Goal: Task Accomplishment & Management: Manage account settings

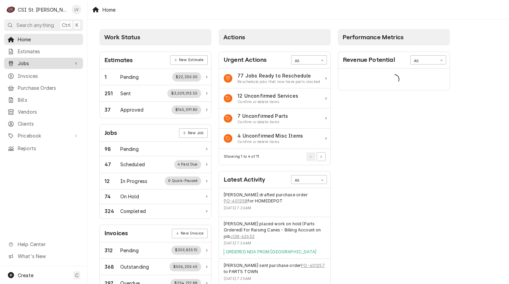
click at [23, 64] on span "Jobs" at bounding box center [44, 63] width 52 height 7
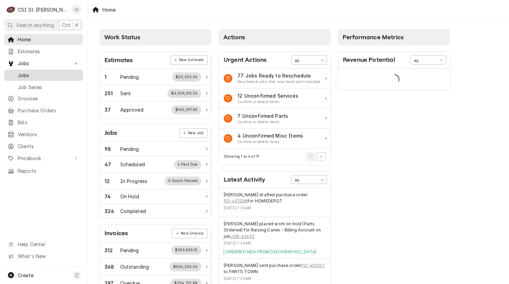
click at [25, 72] on span "Jobs" at bounding box center [49, 75] width 62 height 7
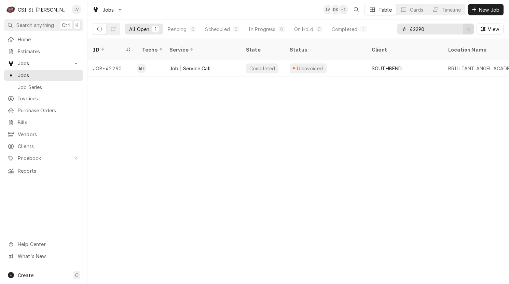
click at [468, 31] on icon "Erase input" at bounding box center [469, 29] width 4 height 5
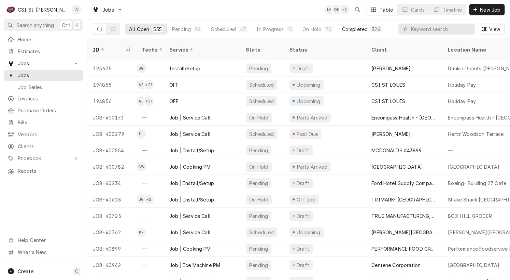
click at [353, 27] on div "Completed" at bounding box center [355, 29] width 26 height 7
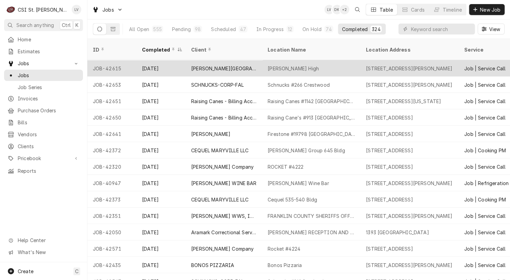
click at [91, 60] on div "JOB-42615" at bounding box center [111, 68] width 49 height 16
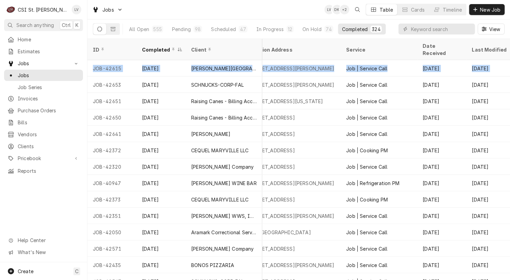
scroll to position [0, 323]
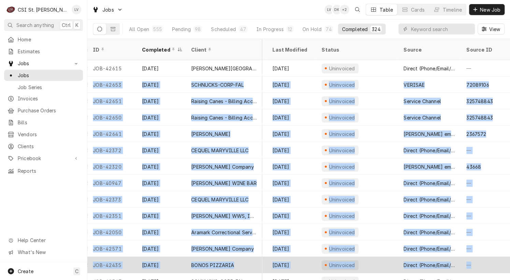
drag, startPoint x: 88, startPoint y: 75, endPoint x: 474, endPoint y: 263, distance: 429.6
copy tbody "JOB-42653 Sep 14 SCHNUCKS-CORP-FAL Schnucks #266 Crestwood 9540 Watson Road, St…"
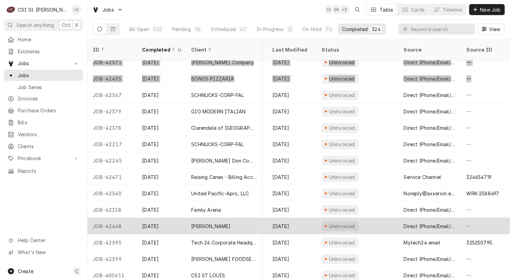
scroll to position [187, 323]
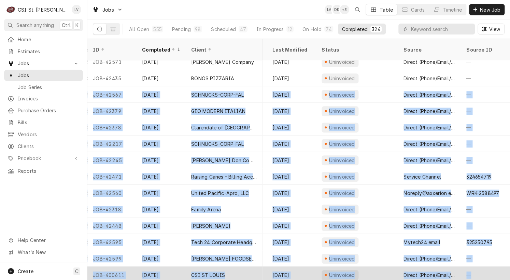
drag, startPoint x: 90, startPoint y: 84, endPoint x: 479, endPoint y: 266, distance: 429.6
copy tbody "JOB-42567 Sep 12 SCHNUCKS-CORP-FAL Schnucks #141 Overland 9074 Overland Plaza, …"
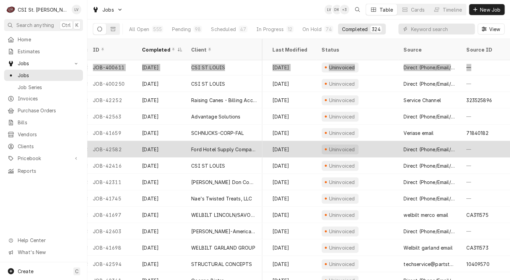
scroll to position [401, 323]
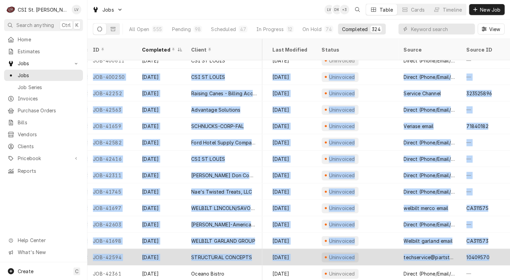
drag, startPoint x: 89, startPoint y: 67, endPoint x: 494, endPoint y: 242, distance: 440.7
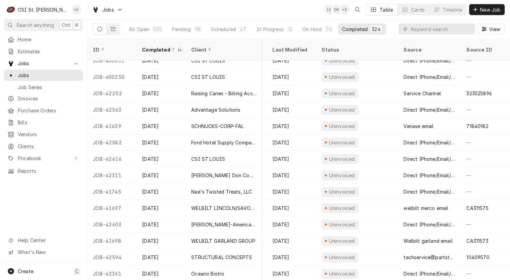
click at [43, 199] on div "Home Estimates Jobs Jobs Job Series Invoices Purchase Orders Bills Vendors Clie…" at bounding box center [43, 148] width 87 height 229
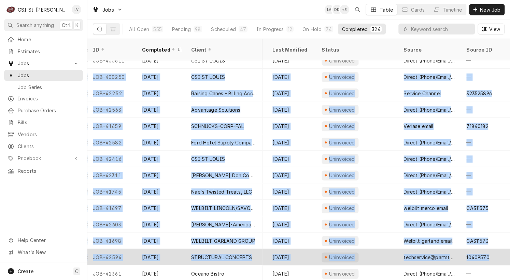
scroll to position [401, 323]
drag, startPoint x: 93, startPoint y: 67, endPoint x: 500, endPoint y: 252, distance: 447.5
copy tbody "JOB-400250 Sep 12 CSI ST LOUIS CSI St Louis 18330 Edison Ave, Chesterfield, MO …"
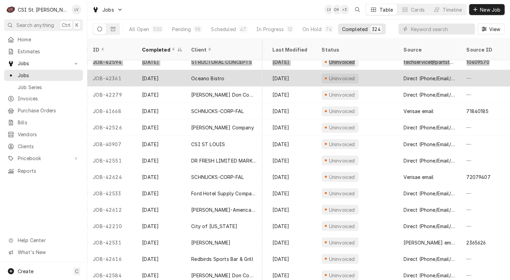
scroll to position [580, 323]
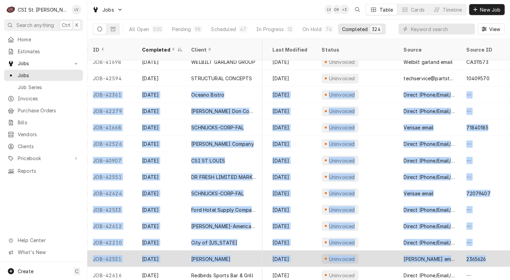
drag, startPoint x: 88, startPoint y: 83, endPoint x: 486, endPoint y: 245, distance: 429.7
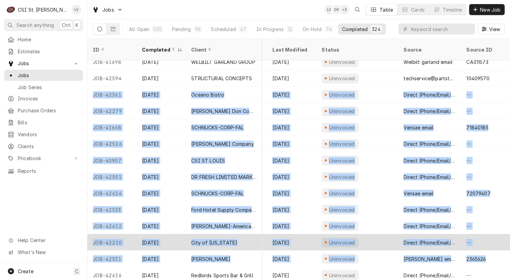
copy tbody "JOB-42361 Sep 11 Oceano Bistro Oceano Bistro 44 N Brentwood Blvd, Clayton, MO 6…"
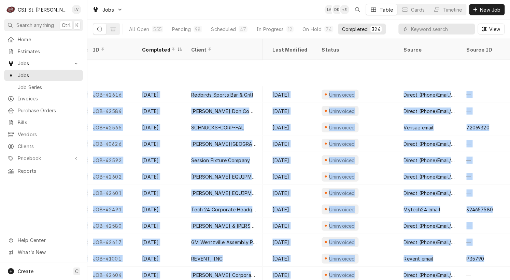
scroll to position [816, 323]
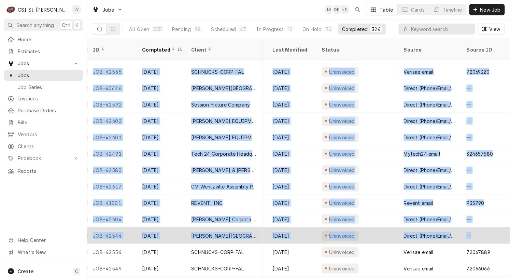
drag, startPoint x: 91, startPoint y: 86, endPoint x: 490, endPoint y: 224, distance: 423.1
copy tbody "JOB-42616 Sep 11 Redbirds Sports Bar & Grill Redbirds Sports Bar & Grill 4223 N…"
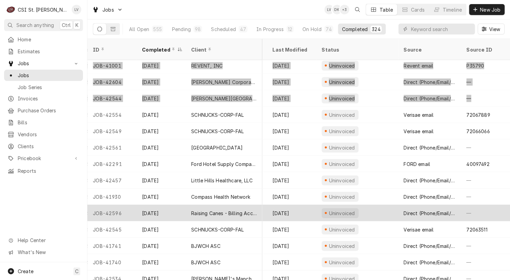
scroll to position [975, 323]
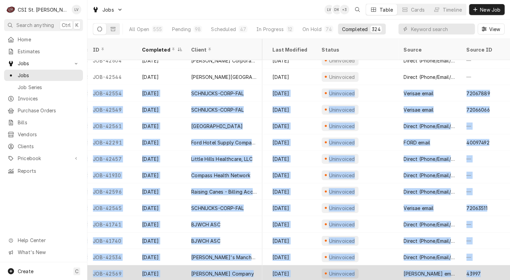
drag, startPoint x: 89, startPoint y: 83, endPoint x: 482, endPoint y: 264, distance: 432.1
copy tbody "JOB-42554 Sep 10 SCHNUCKS-CORP-FAL Schnucks #180 Lindbergh 10275 Clayton Rd, St…"
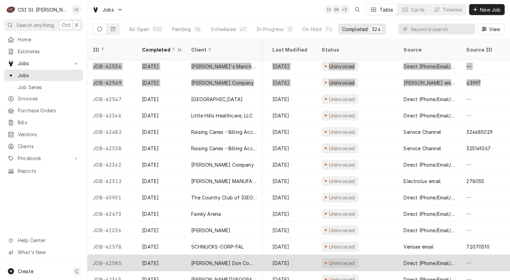
scroll to position [1173, 323]
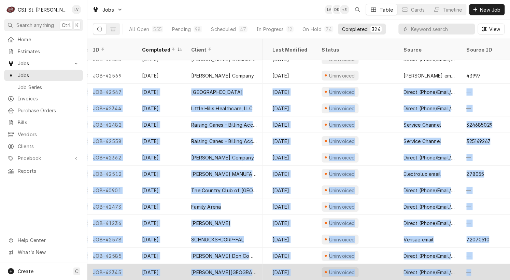
drag, startPoint x: 92, startPoint y: 80, endPoint x: 472, endPoint y: 263, distance: 421.9
copy tbody "JOB-42547 Sep 10 River City Casino Rcc Asia Noodles 777 River City Casino Blvd,…"
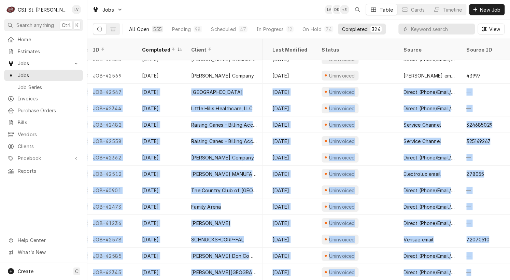
click at [137, 26] on div "All Open" at bounding box center [139, 29] width 20 height 7
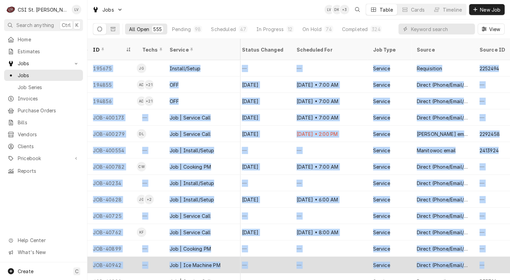
scroll to position [0, 689]
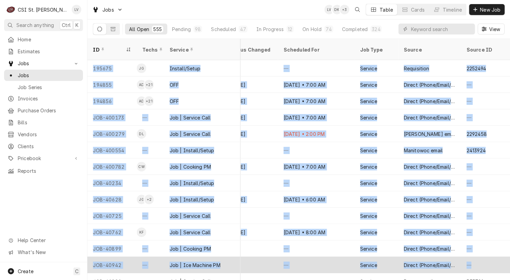
drag, startPoint x: 89, startPoint y: 58, endPoint x: 504, endPoint y: 260, distance: 461.9
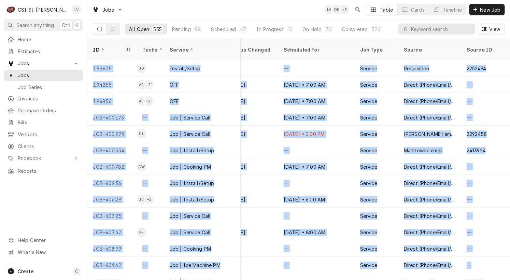
copy tbody "195675 JG Install/Setup Pending Draft Lane Valente Dunkin Donuts Arnold 900 Jef…"
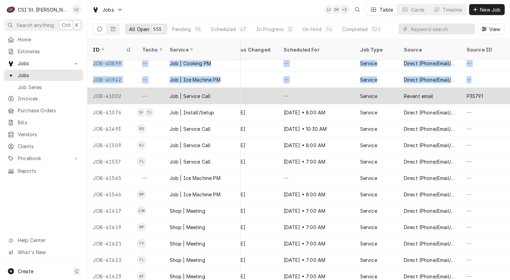
scroll to position [185, 683]
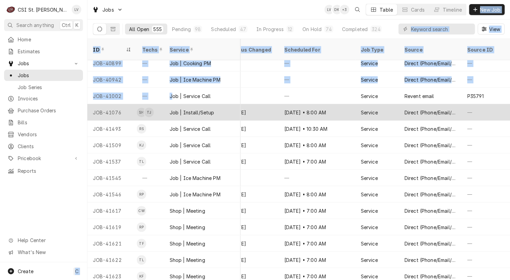
drag, startPoint x: 87, startPoint y: 86, endPoint x: 162, endPoint y: 96, distance: 76.1
click at [172, 90] on div "C CSI St. Louis LV Search anything Ctrl K Home Estimates Jobs Jobs Job Series I…" at bounding box center [255, 140] width 510 height 280
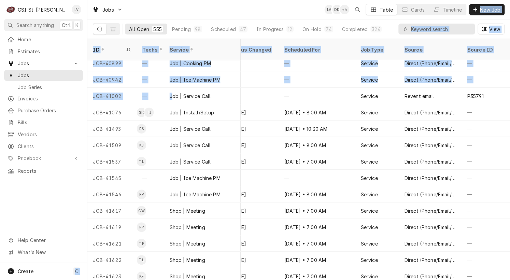
click at [47, 206] on div "Home Estimates Jobs Jobs Job Series Invoices Purchase Orders Bills Vendors Clie…" at bounding box center [43, 148] width 87 height 229
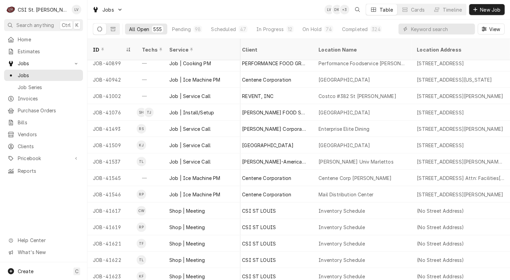
scroll to position [185, 0]
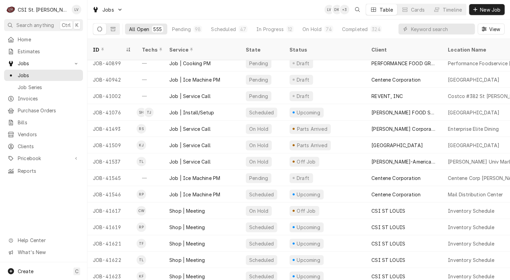
drag, startPoint x: 91, startPoint y: 86, endPoint x: 45, endPoint y: 223, distance: 144.8
click at [49, 226] on div "C CSI St. Louis LV Search anything Ctrl K Home Estimates Jobs Jobs Job Series I…" at bounding box center [255, 140] width 510 height 280
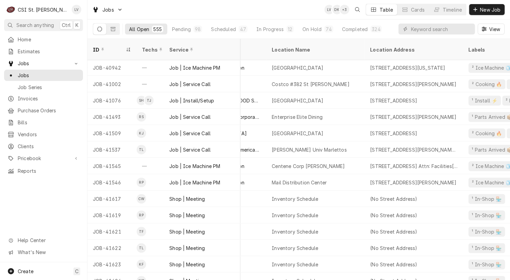
scroll to position [197, 0]
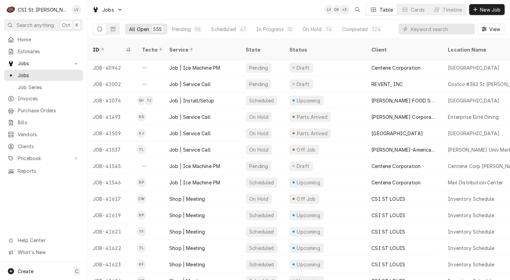
drag, startPoint x: 88, startPoint y: 85, endPoint x: 48, endPoint y: 228, distance: 148.3
click at [48, 228] on div "C CSI St. Louis LV Search anything Ctrl K Home Estimates Jobs Jobs Job Series I…" at bounding box center [255, 140] width 510 height 280
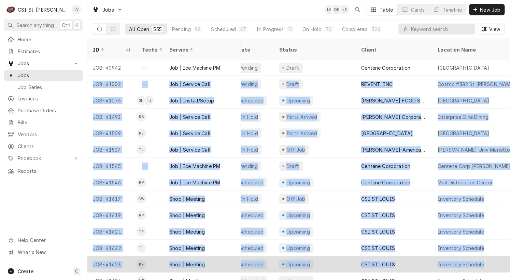
drag, startPoint x: 98, startPoint y: 79, endPoint x: 491, endPoint y: 262, distance: 433.0
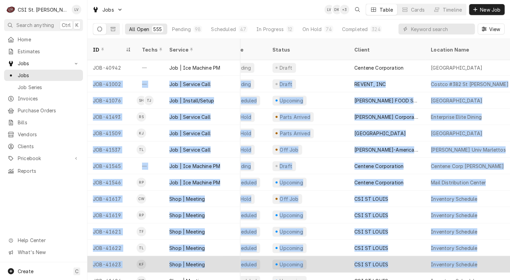
copy tbody "JOB-41002 — Job | Service Call Pending Draft REVENT, INC Costco #382 St Peters …"
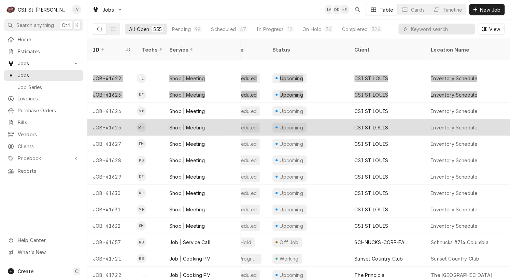
scroll to position [401, 17]
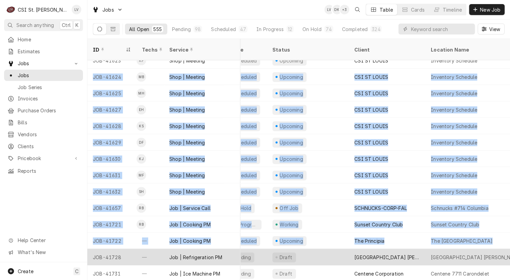
drag, startPoint x: 109, startPoint y: 74, endPoint x: 487, endPoint y: 252, distance: 418.2
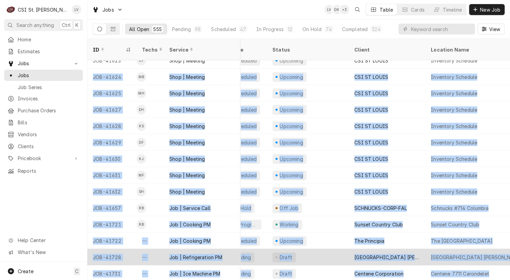
copy tbody "JOB-41624 MB Shop | Meeting Scheduled Upcoming CSI ST LOUIS Inventory Schedule …"
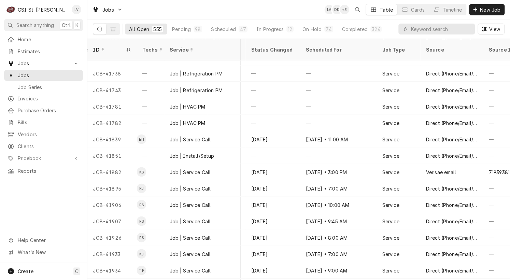
scroll to position [651, 689]
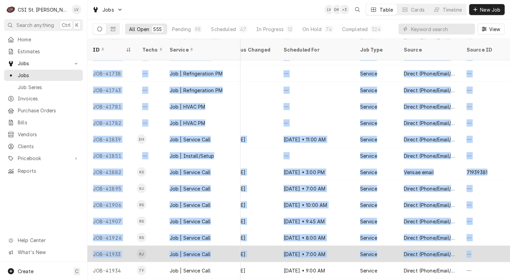
drag, startPoint x: 91, startPoint y: 68, endPoint x: 502, endPoint y: 249, distance: 448.8
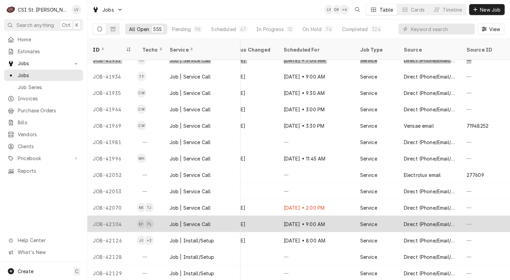
scroll to position [845, 689]
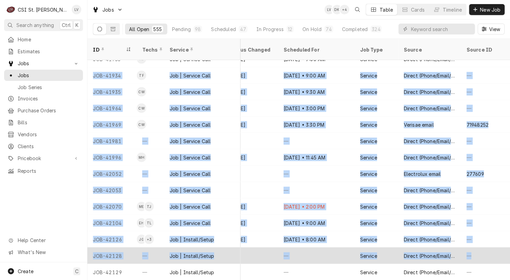
drag, startPoint x: 91, startPoint y: 66, endPoint x: 474, endPoint y: 251, distance: 426.1
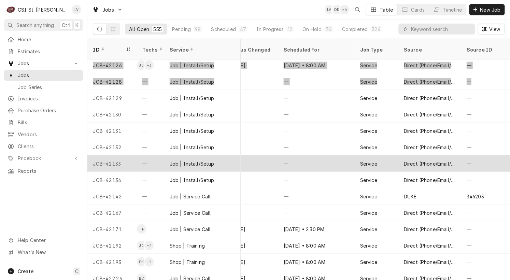
scroll to position [1041, 689]
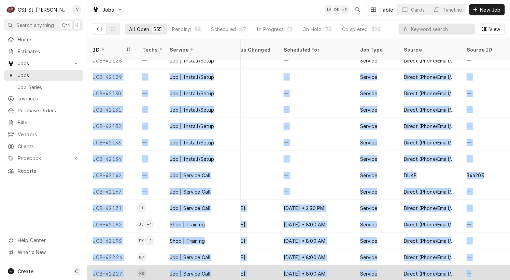
drag, startPoint x: 96, startPoint y: 70, endPoint x: 471, endPoint y: 262, distance: 421.1
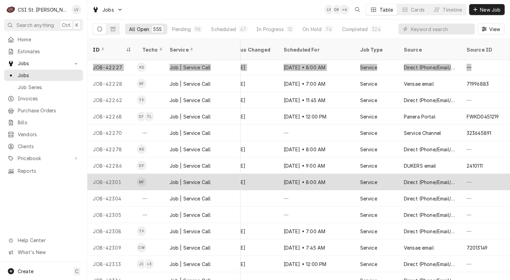
scroll to position [1253, 689]
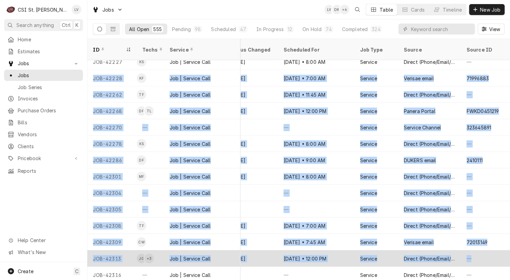
drag, startPoint x: 92, startPoint y: 68, endPoint x: 467, endPoint y: 251, distance: 417.9
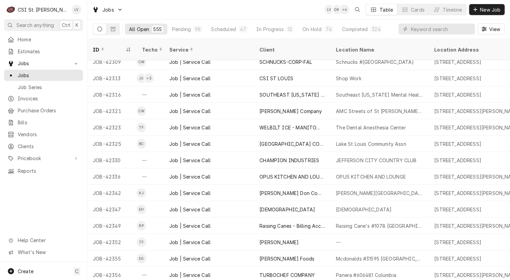
scroll to position [1433, 0]
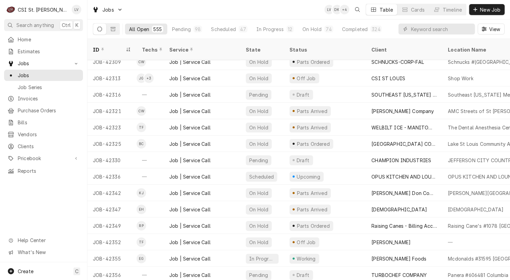
drag, startPoint x: 90, startPoint y: 86, endPoint x: 56, endPoint y: 201, distance: 120.0
click at [56, 201] on div "C CSI St. Louis LV Search anything Ctrl K Home Estimates Jobs Jobs Job Series I…" at bounding box center [255, 140] width 510 height 280
drag, startPoint x: 90, startPoint y: 84, endPoint x: 58, endPoint y: 188, distance: 108.8
click at [58, 188] on div "C CSI St. Louis LV Search anything Ctrl K Home Estimates Jobs Jobs Job Series I…" at bounding box center [255, 140] width 510 height 280
click at [59, 188] on div "Home Estimates Jobs Jobs Job Series Invoices Purchase Orders Bills Vendors Clie…" at bounding box center [43, 148] width 87 height 229
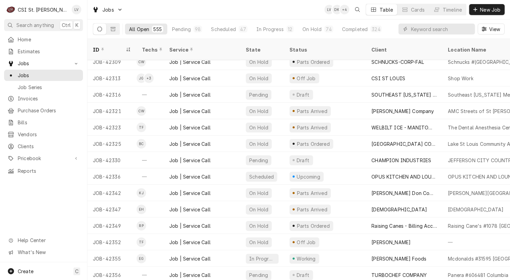
drag, startPoint x: 89, startPoint y: 81, endPoint x: 9, endPoint y: 196, distance: 139.9
click at [23, 209] on div "C CSI St. Louis LV Search anything Ctrl K Home Estimates Jobs Jobs Job Series I…" at bounding box center [255, 140] width 510 height 280
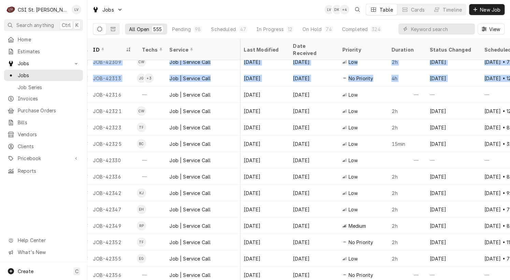
scroll to position [1433, 689]
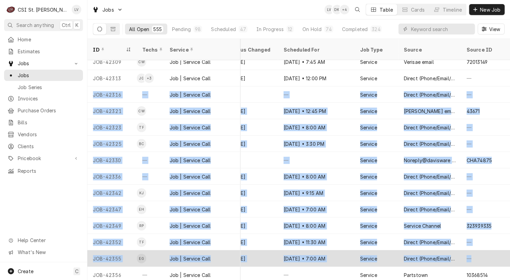
drag, startPoint x: 87, startPoint y: 84, endPoint x: 479, endPoint y: 251, distance: 425.8
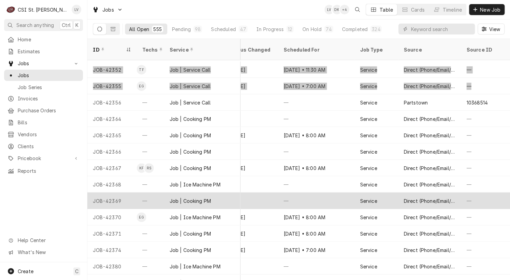
scroll to position [1631, 689]
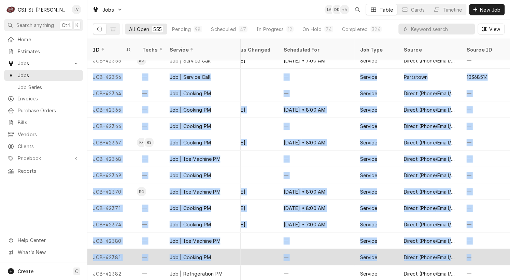
drag, startPoint x: 91, startPoint y: 67, endPoint x: 468, endPoint y: 254, distance: 421.2
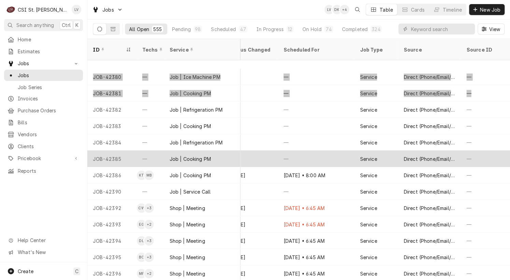
scroll to position [1829, 689]
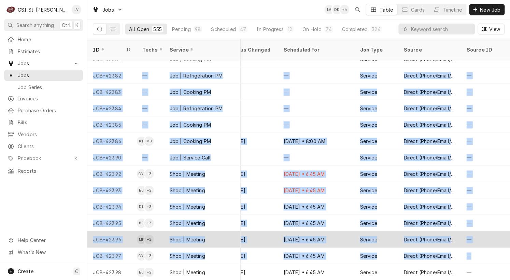
drag, startPoint x: 91, startPoint y: 65, endPoint x: 478, endPoint y: 235, distance: 423.0
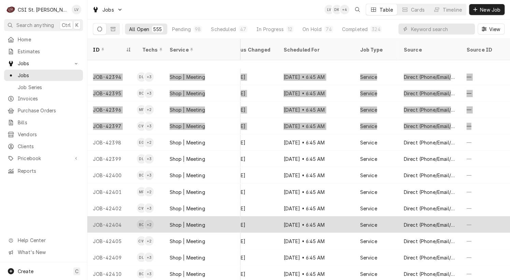
scroll to position [1993, 689]
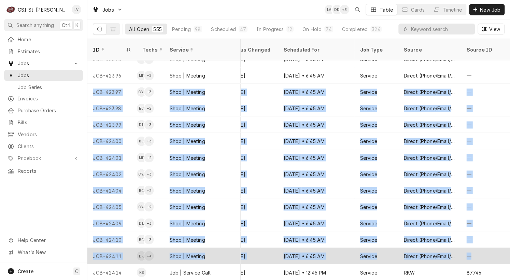
drag, startPoint x: 87, startPoint y: 82, endPoint x: 476, endPoint y: 247, distance: 421.7
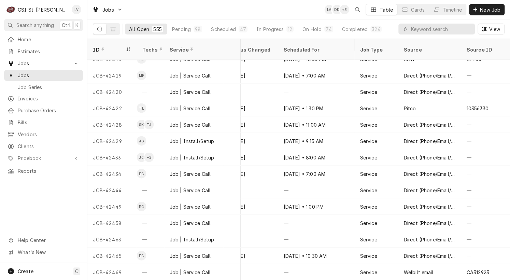
scroll to position [2172, 689]
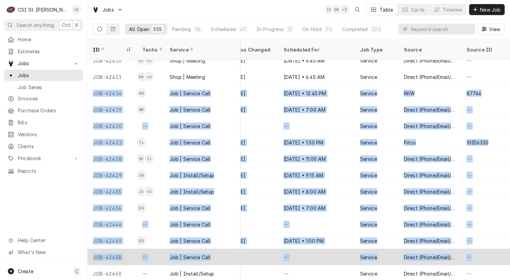
drag, startPoint x: 91, startPoint y: 82, endPoint x: 482, endPoint y: 249, distance: 425.6
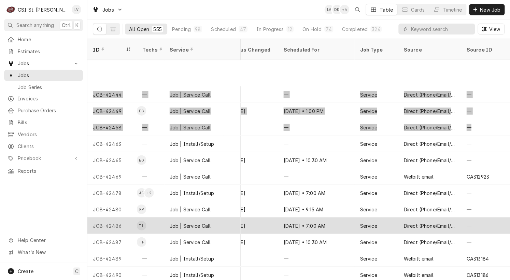
scroll to position [2367, 689]
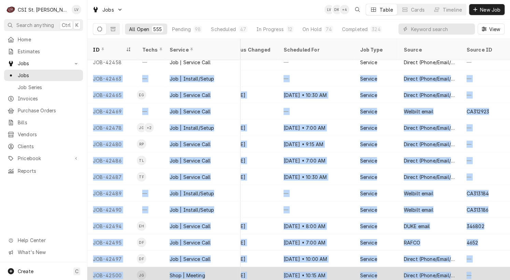
drag, startPoint x: 123, startPoint y: 79, endPoint x: 475, endPoint y: 262, distance: 397.3
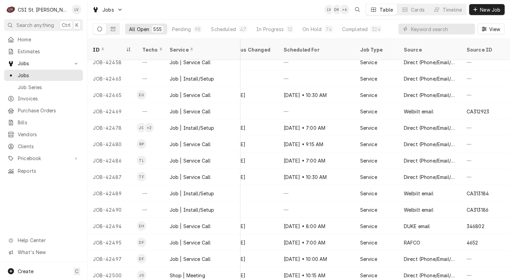
drag, startPoint x: 48, startPoint y: 207, endPoint x: 44, endPoint y: 197, distance: 10.8
click at [46, 202] on div "Home Estimates Jobs Jobs Job Series Invoices Purchase Orders Bills Vendors Clie…" at bounding box center [43, 148] width 87 height 229
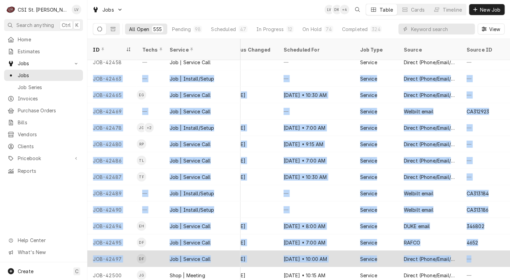
drag, startPoint x: 107, startPoint y: 77, endPoint x: 495, endPoint y: 254, distance: 426.3
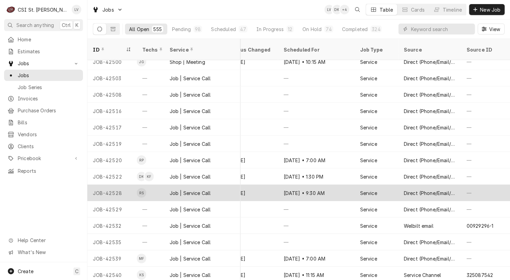
scroll to position [2547, 689]
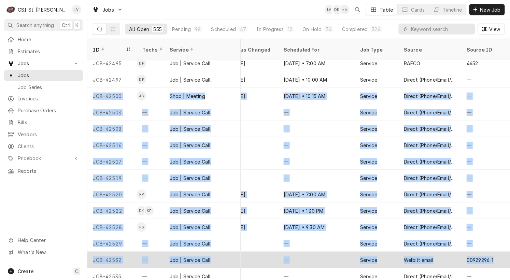
drag, startPoint x: 90, startPoint y: 87, endPoint x: 490, endPoint y: 258, distance: 434.5
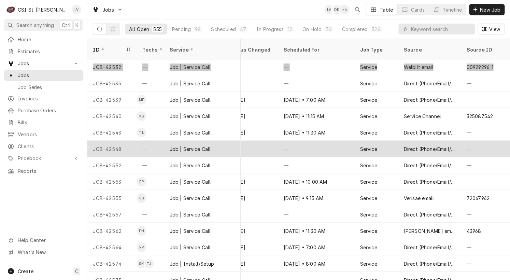
scroll to position [2745, 689]
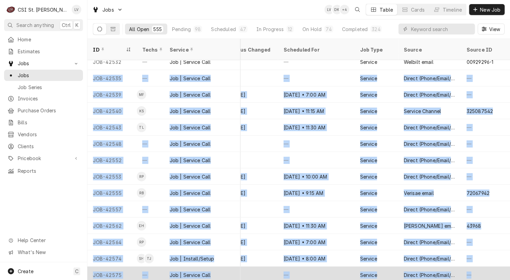
drag, startPoint x: 88, startPoint y: 69, endPoint x: 479, endPoint y: 259, distance: 433.7
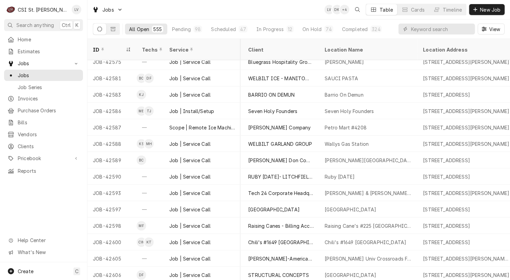
scroll to position [2958, 0]
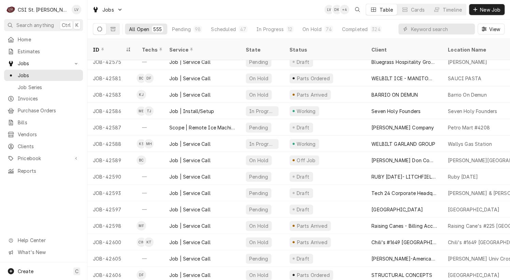
drag, startPoint x: 90, startPoint y: 70, endPoint x: 55, endPoint y: 179, distance: 114.3
click at [59, 199] on div "C CSI St. Louis LV Search anything Ctrl K Home Estimates Jobs Jobs Job Series I…" at bounding box center [255, 140] width 510 height 280
drag, startPoint x: 90, startPoint y: 68, endPoint x: 19, endPoint y: 196, distance: 146.3
click at [20, 196] on div "C CSI St. Louis LV Search anything Ctrl K Home Estimates Jobs Jobs Job Series I…" at bounding box center [255, 140] width 510 height 280
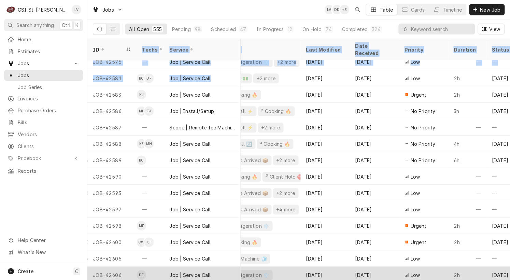
scroll to position [2958, 432]
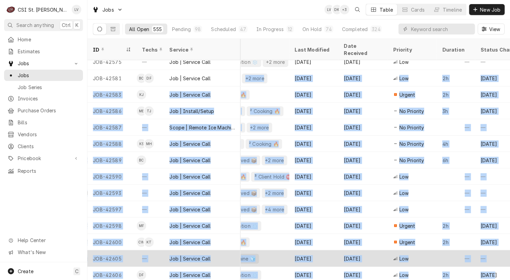
drag, startPoint x: 90, startPoint y: 67, endPoint x: 492, endPoint y: 251, distance: 442.8
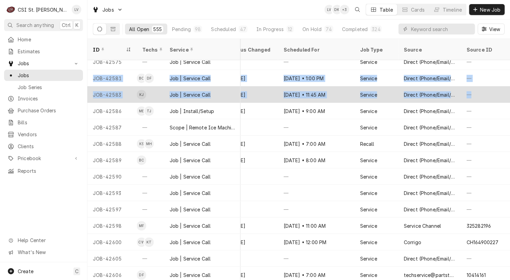
scroll to position [2958, 689]
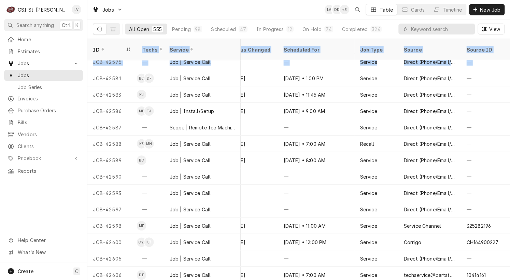
drag, startPoint x: 91, startPoint y: 66, endPoint x: 506, endPoint y: 90, distance: 416.1
click at [506, 90] on table "ID Techs Service State Status Client Location Name Location Address Labels Last…" at bounding box center [298, 159] width 423 height 241
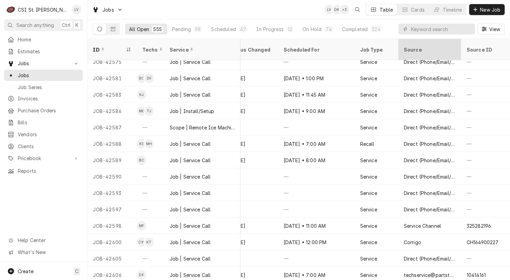
scroll to position [2938, 689]
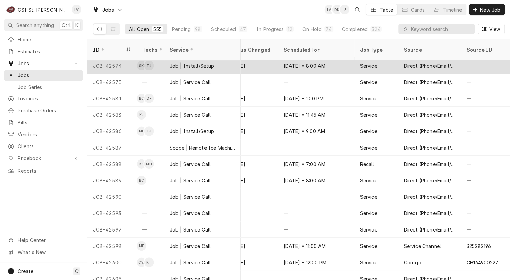
drag, startPoint x: 88, startPoint y: 44, endPoint x: 207, endPoint y: 67, distance: 121.4
click at [311, 54] on table "ID Techs Service State Status Client Location Name Location Address Labels Last…" at bounding box center [298, 159] width 423 height 241
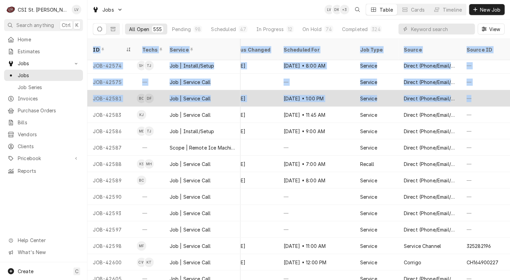
drag, startPoint x: 87, startPoint y: 45, endPoint x: 477, endPoint y: 94, distance: 392.2
click at [477, 94] on table "ID Techs Service State Status Client Location Name Location Address Labels Last…" at bounding box center [298, 159] width 423 height 241
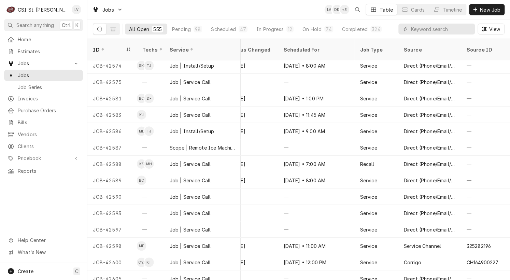
click at [76, 184] on div "Home Estimates Jobs Jobs Job Series Invoices Purchase Orders Bills Vendors Clie…" at bounding box center [43, 148] width 87 height 229
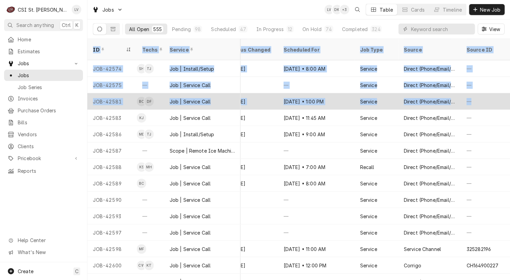
drag, startPoint x: 90, startPoint y: 41, endPoint x: 471, endPoint y: 91, distance: 384.5
click at [471, 91] on table "ID Techs Service State Status Client Location Name Location Address Labels Last…" at bounding box center [298, 159] width 423 height 241
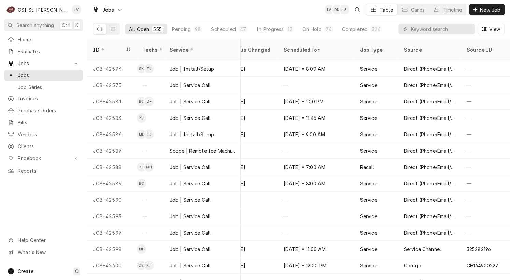
drag, startPoint x: 78, startPoint y: 180, endPoint x: 73, endPoint y: 161, distance: 19.6
click at [78, 179] on div "Home Estimates Jobs Jobs Job Series Invoices Purchase Orders Bills Vendors Clie…" at bounding box center [43, 148] width 87 height 229
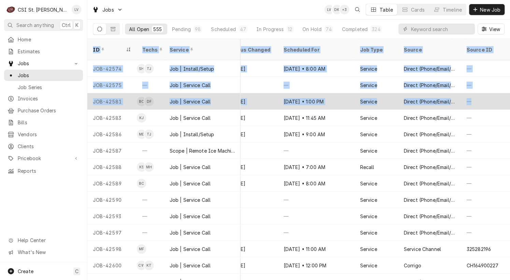
drag, startPoint x: 90, startPoint y: 44, endPoint x: 471, endPoint y: 91, distance: 384.7
click at [471, 91] on table "ID Techs Service State Status Client Location Name Location Address Labels Last…" at bounding box center [298, 159] width 423 height 241
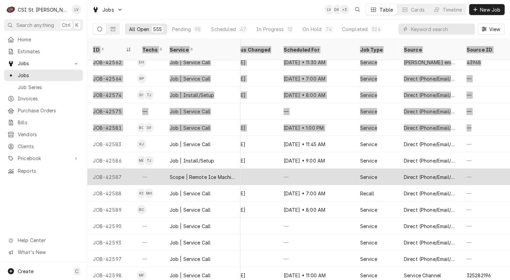
scroll to position [2901, 689]
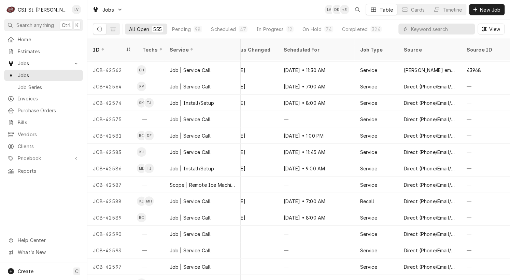
click at [51, 199] on div "Home Estimates Jobs Jobs Job Series Invoices Purchase Orders Bills Vendors Clie…" at bounding box center [43, 148] width 87 height 229
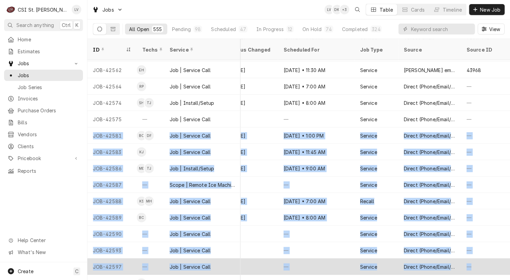
drag, startPoint x: 90, startPoint y: 125, endPoint x: 475, endPoint y: 252, distance: 405.7
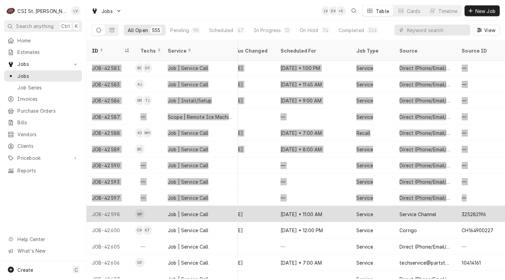
scroll to position [2935, 689]
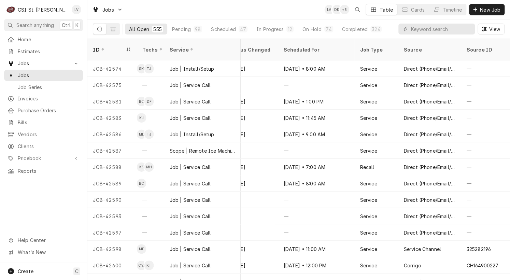
click at [51, 188] on div "Home Estimates Jobs Jobs Job Series Invoices Purchase Orders Bills Vendors Clie…" at bounding box center [43, 148] width 87 height 229
click at [488, 29] on span "View" at bounding box center [495, 29] width 14 height 7
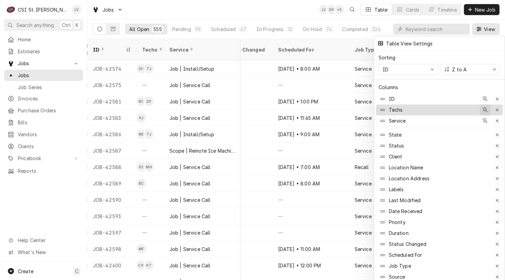
click at [486, 108] on icon "button" at bounding box center [485, 110] width 6 height 5
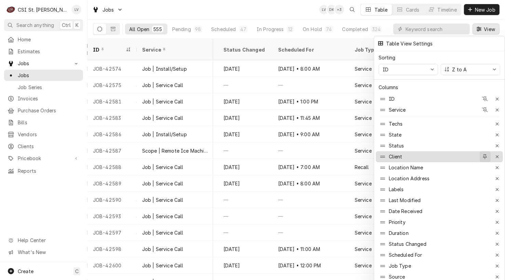
click at [486, 154] on icon "button" at bounding box center [485, 156] width 4 height 5
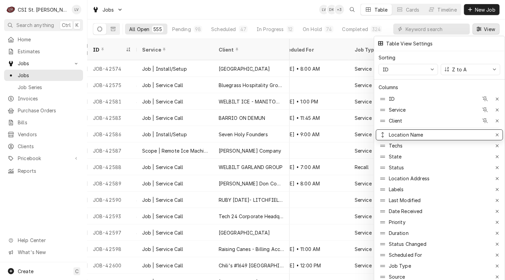
drag, startPoint x: 451, startPoint y: 162, endPoint x: 444, endPoint y: 128, distance: 34.5
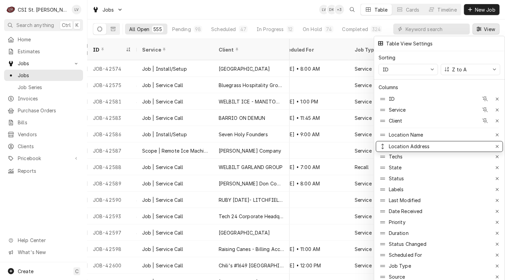
drag, startPoint x: 424, startPoint y: 174, endPoint x: 419, endPoint y: 141, distance: 32.4
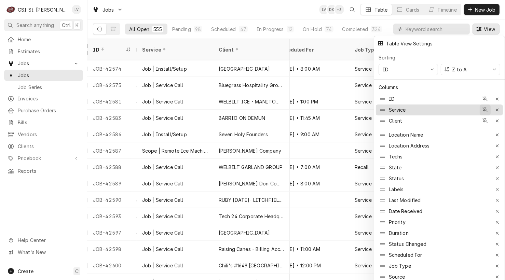
click at [483, 108] on icon "button" at bounding box center [485, 110] width 6 height 5
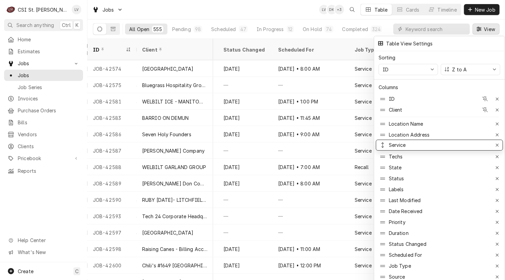
drag, startPoint x: 402, startPoint y: 118, endPoint x: 415, endPoint y: 140, distance: 25.6
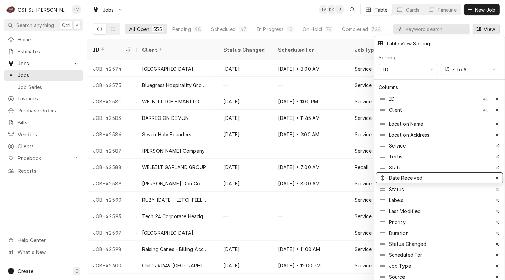
drag, startPoint x: 430, startPoint y: 205, endPoint x: 425, endPoint y: 171, distance: 34.2
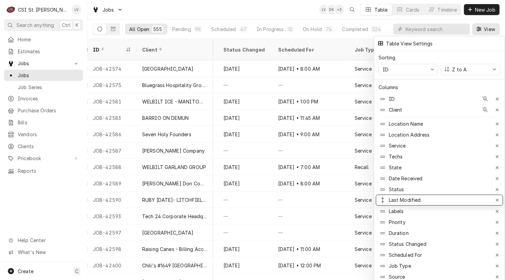
drag, startPoint x: 419, startPoint y: 208, endPoint x: 418, endPoint y: 196, distance: 11.3
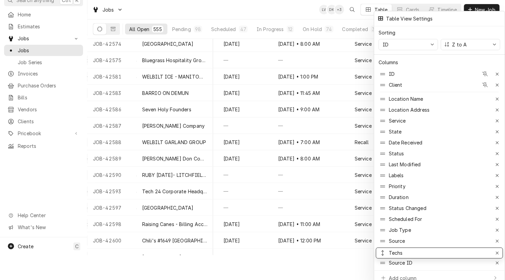
scroll to position [26, 0]
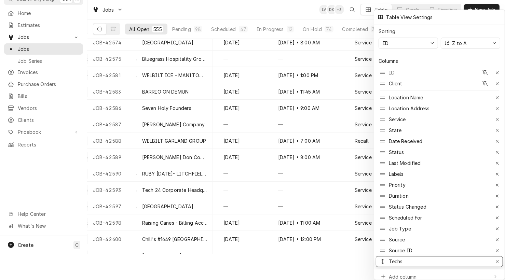
drag, startPoint x: 450, startPoint y: 152, endPoint x: 484, endPoint y: 260, distance: 113.2
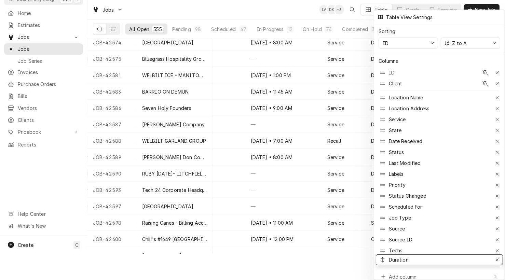
drag, startPoint x: 428, startPoint y: 193, endPoint x: 451, endPoint y: 258, distance: 68.3
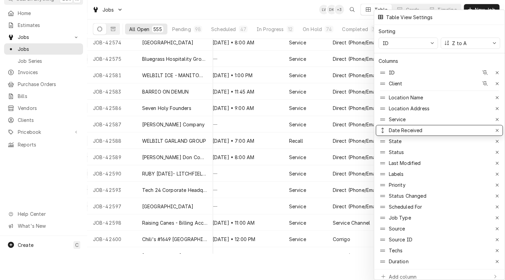
drag, startPoint x: 400, startPoint y: 139, endPoint x: 403, endPoint y: 128, distance: 11.5
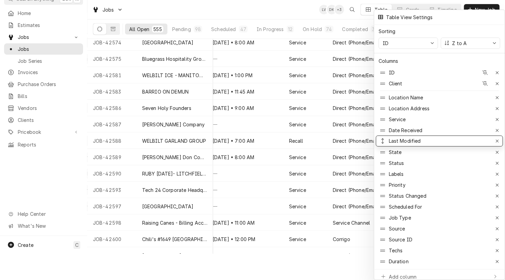
drag, startPoint x: 410, startPoint y: 161, endPoint x: 411, endPoint y: 138, distance: 22.2
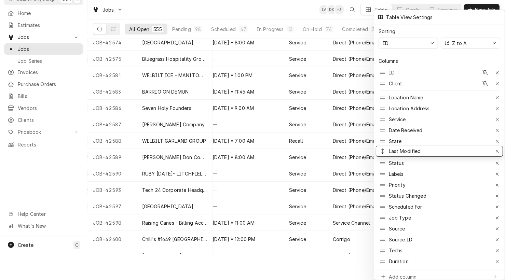
drag, startPoint x: 414, startPoint y: 137, endPoint x: 417, endPoint y: 147, distance: 10.3
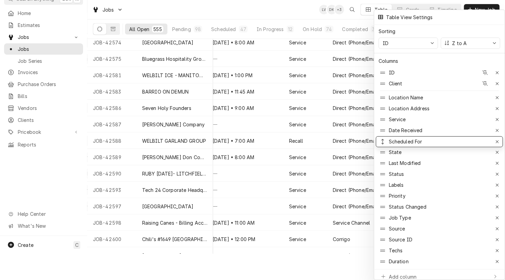
drag, startPoint x: 416, startPoint y: 202, endPoint x: 411, endPoint y: 136, distance: 65.4
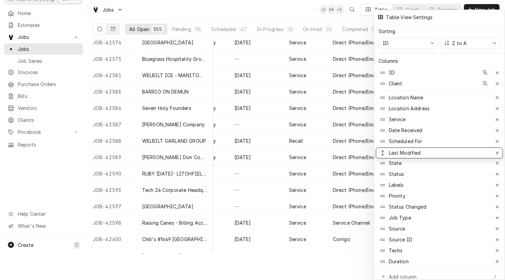
drag, startPoint x: 405, startPoint y: 160, endPoint x: 410, endPoint y: 150, distance: 11.3
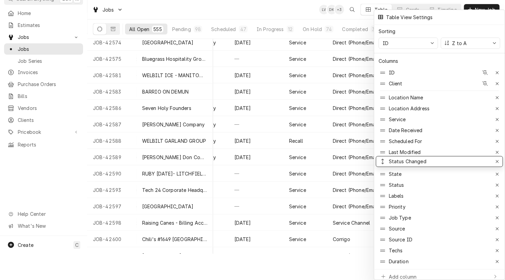
drag, startPoint x: 406, startPoint y: 202, endPoint x: 410, endPoint y: 157, distance: 45.2
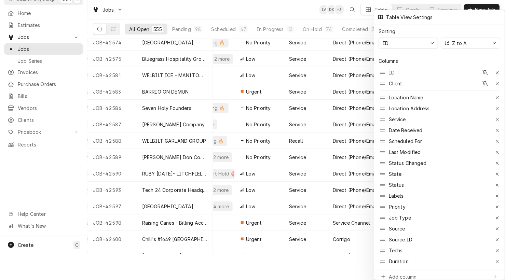
click at [40, 169] on div at bounding box center [252, 140] width 505 height 280
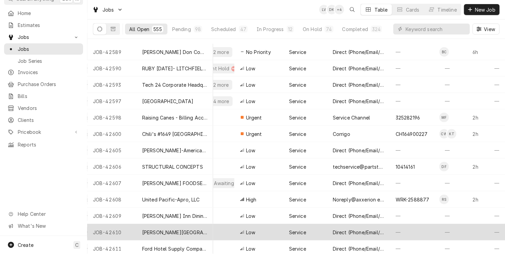
scroll to position [3089, 689]
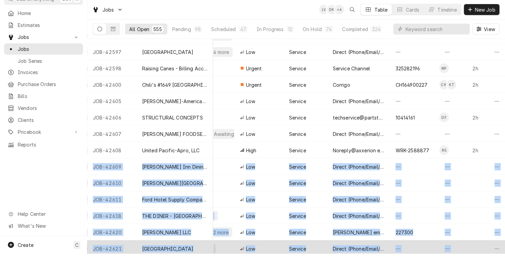
drag, startPoint x: 92, startPoint y: 155, endPoint x: 468, endPoint y: 239, distance: 386.1
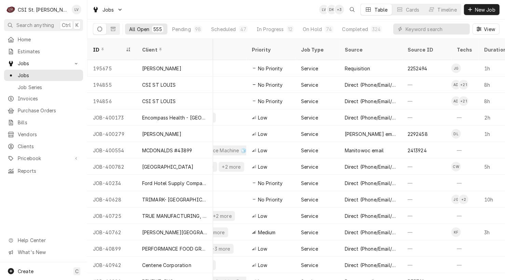
scroll to position [0, 679]
click at [488, 26] on span "View" at bounding box center [489, 29] width 14 height 7
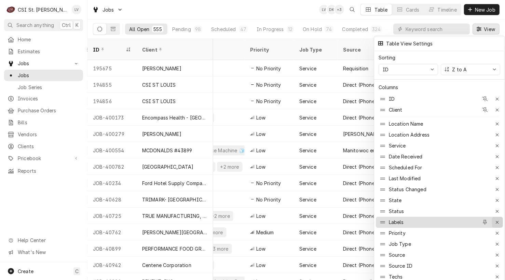
click at [497, 220] on icon "button" at bounding box center [497, 222] width 4 height 5
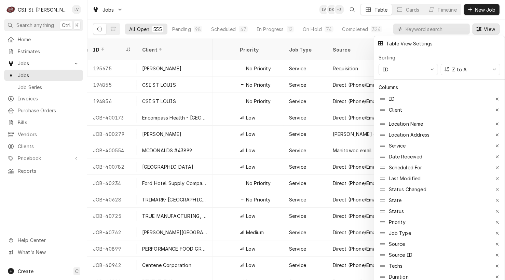
scroll to position [0, 613]
click at [497, 220] on icon "button" at bounding box center [497, 222] width 4 height 5
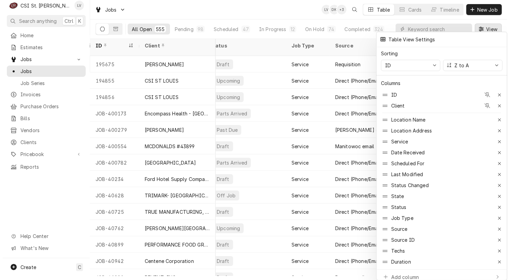
scroll to position [0, 0]
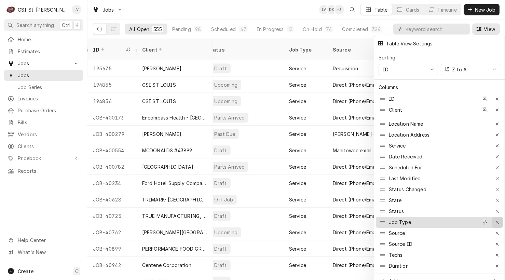
click at [497, 220] on icon "button" at bounding box center [497, 222] width 4 height 5
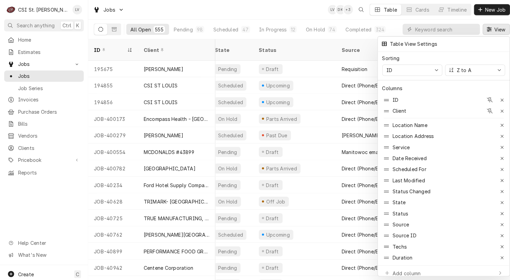
scroll to position [0, 514]
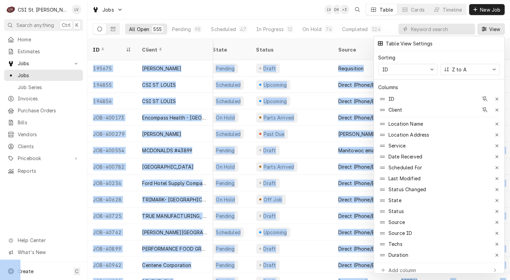
drag, startPoint x: 338, startPoint y: 276, endPoint x: 375, endPoint y: 293, distance: 41.3
click at [375, 280] on html "C CSI St. Louis LV Search anything Ctrl K Home Estimates Jobs Jobs Job Series I…" at bounding box center [255, 140] width 510 height 280
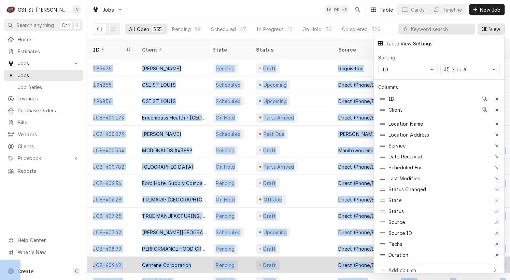
click at [307, 254] on div at bounding box center [255, 140] width 510 height 280
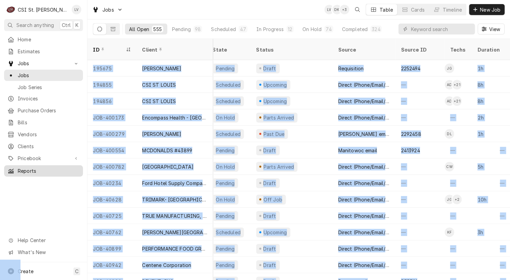
scroll to position [0, 509]
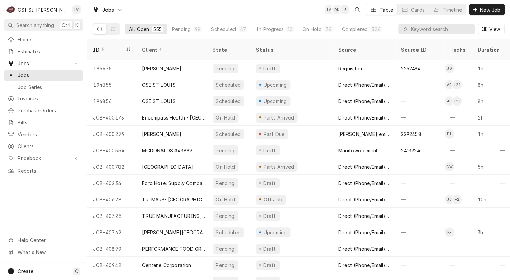
click at [65, 185] on div "Home Estimates Jobs Jobs Job Series Invoices Purchase Orders Bills Vendors Clie…" at bounding box center [43, 148] width 87 height 229
click at [488, 29] on span "View" at bounding box center [495, 29] width 14 height 7
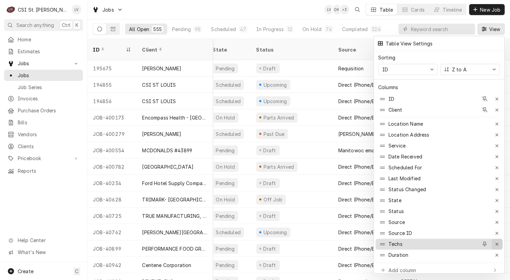
click at [497, 242] on icon "button" at bounding box center [497, 244] width 4 height 5
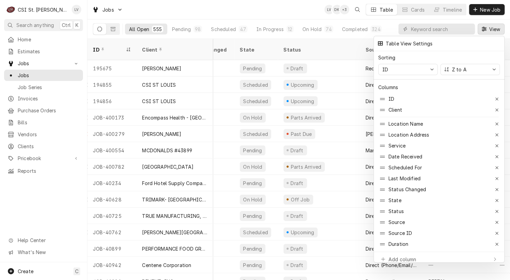
scroll to position [0, 487]
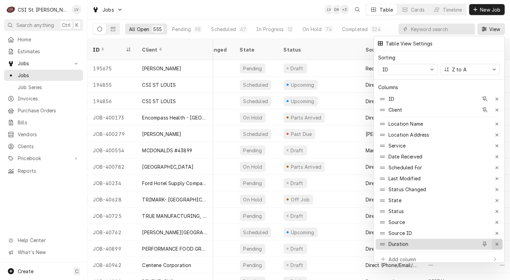
click at [497, 243] on icon "button" at bounding box center [497, 244] width 3 height 3
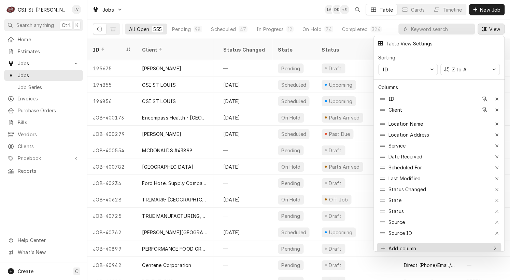
scroll to position [0, 449]
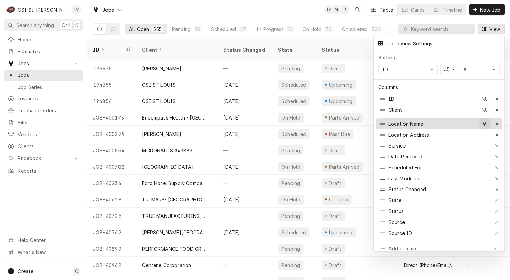
click at [484, 122] on icon "button" at bounding box center [485, 124] width 4 height 5
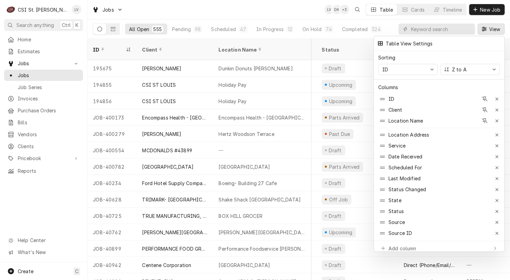
click at [47, 202] on div at bounding box center [255, 140] width 510 height 280
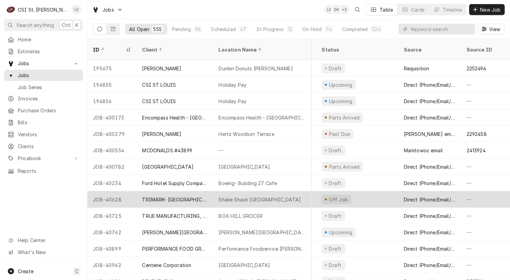
scroll to position [0, 449]
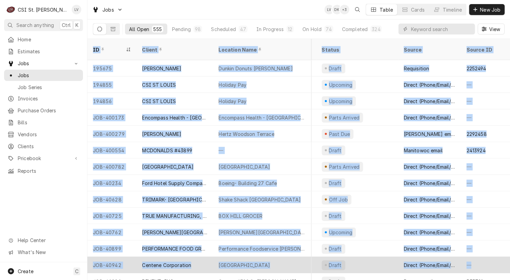
drag, startPoint x: 90, startPoint y: 43, endPoint x: 463, endPoint y: 254, distance: 428.8
click at [463, 254] on table "ID Client Location Name Location Address Service Date Received Scheduled For La…" at bounding box center [298, 159] width 423 height 241
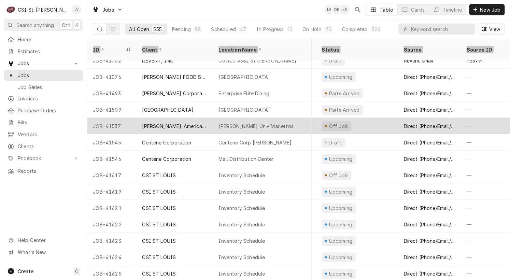
scroll to position [187, 449]
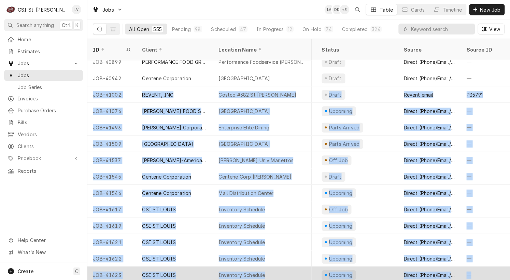
drag, startPoint x: 91, startPoint y: 86, endPoint x: 474, endPoint y: 260, distance: 421.2
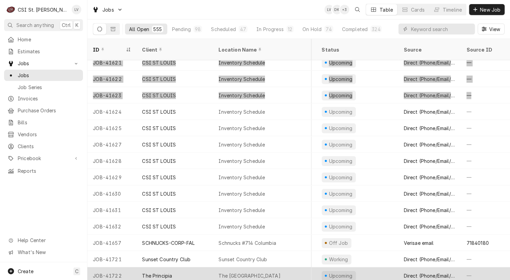
scroll to position [403, 449]
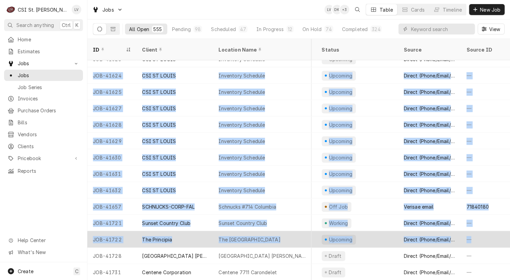
drag, startPoint x: 93, startPoint y: 68, endPoint x: 478, endPoint y: 227, distance: 416.3
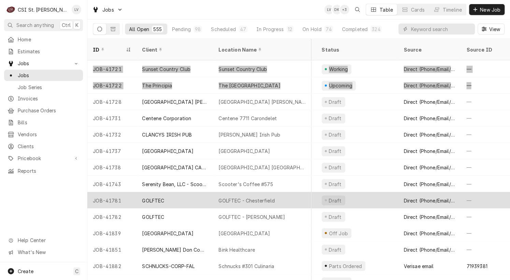
scroll to position [564, 449]
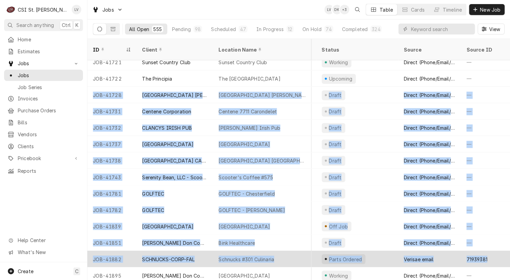
drag, startPoint x: 89, startPoint y: 85, endPoint x: 490, endPoint y: 253, distance: 434.7
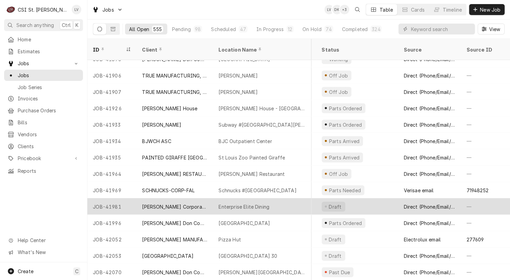
scroll to position [746, 449]
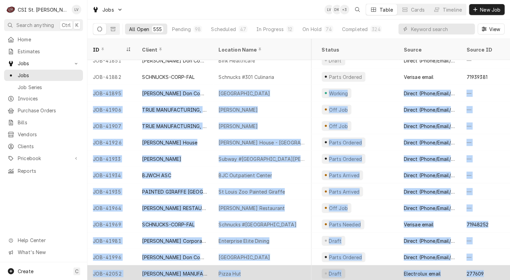
drag, startPoint x: 90, startPoint y: 85, endPoint x: 495, endPoint y: 258, distance: 440.9
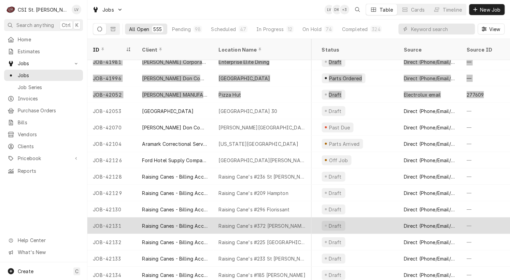
scroll to position [959, 449]
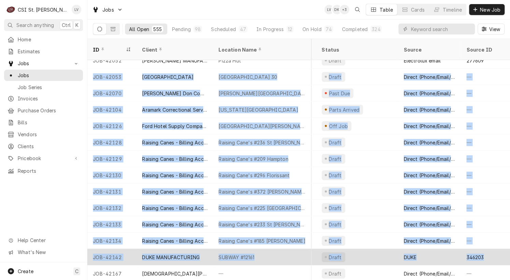
drag, startPoint x: 90, startPoint y: 68, endPoint x: 483, endPoint y: 253, distance: 435.1
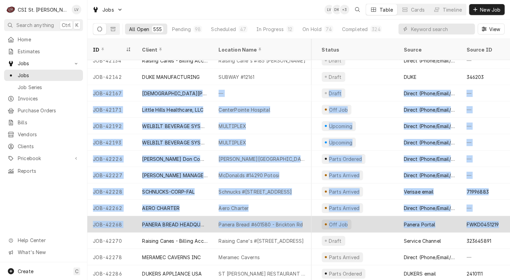
scroll to position [1139, 449]
drag, startPoint x: 89, startPoint y: 84, endPoint x: 491, endPoint y: 211, distance: 421.2
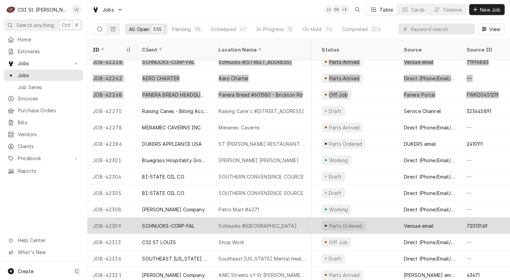
scroll to position [1303, 449]
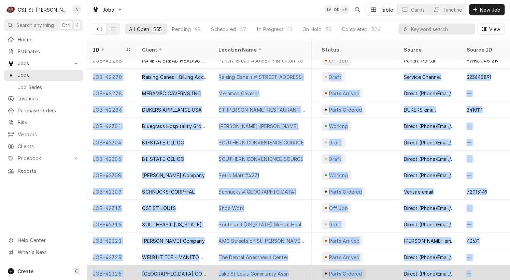
drag, startPoint x: 91, startPoint y: 67, endPoint x: 479, endPoint y: 260, distance: 433.6
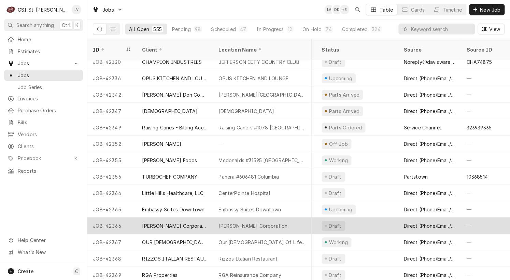
scroll to position [1497, 449]
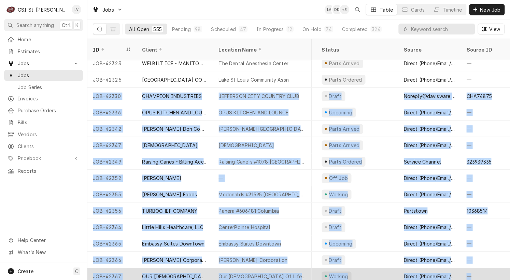
drag, startPoint x: 91, startPoint y: 86, endPoint x: 497, endPoint y: 267, distance: 444.2
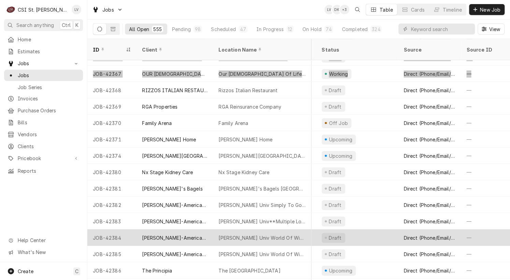
scroll to position [1695, 449]
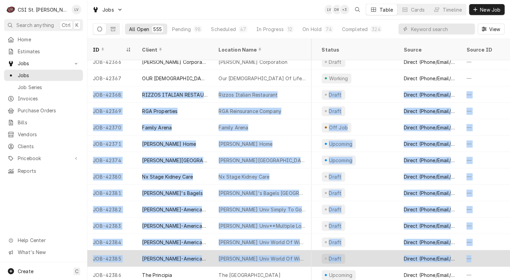
drag, startPoint x: 92, startPoint y: 87, endPoint x: 484, endPoint y: 254, distance: 425.9
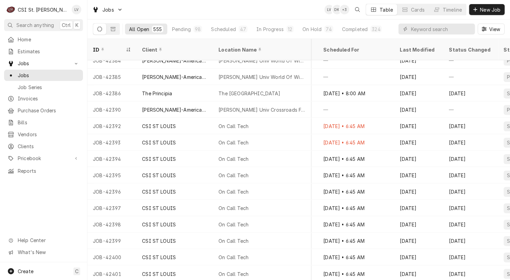
scroll to position [1877, 0]
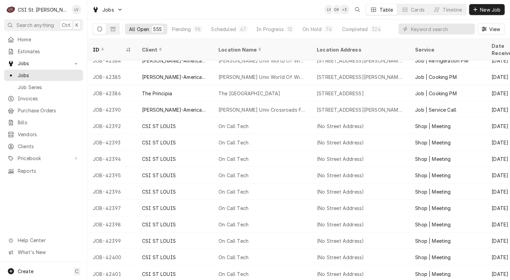
drag, startPoint x: 94, startPoint y: 86, endPoint x: 60, endPoint y: 198, distance: 116.7
click at [61, 203] on div "C CSI St. Louis LV Search anything Ctrl K Home Estimates Jobs Jobs Job Series I…" at bounding box center [255, 140] width 510 height 280
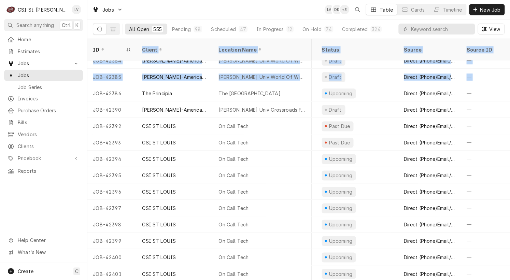
scroll to position [1877, 449]
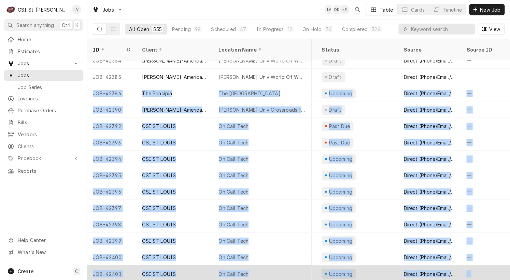
drag, startPoint x: 90, startPoint y: 85, endPoint x: 504, endPoint y: 260, distance: 449.3
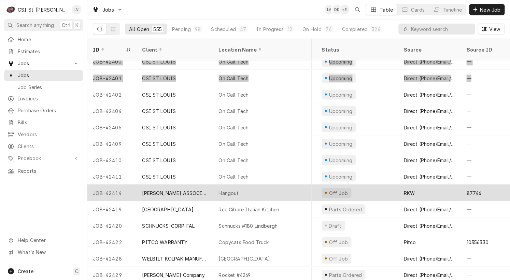
scroll to position [2073, 449]
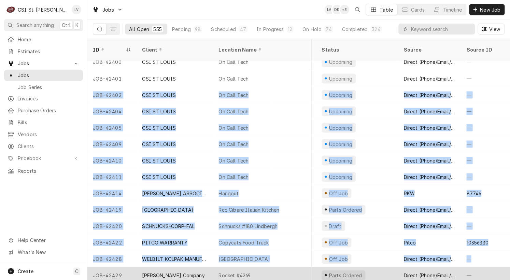
drag, startPoint x: 89, startPoint y: 85, endPoint x: 475, endPoint y: 258, distance: 423.1
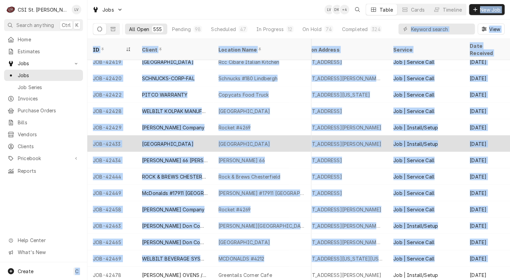
scroll to position [2220, 0]
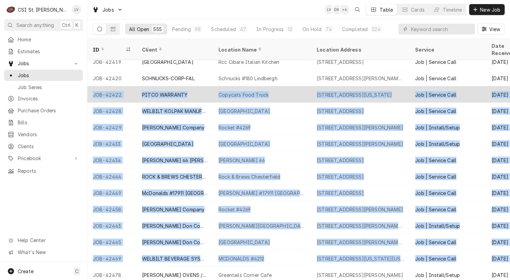
drag, startPoint x: 495, startPoint y: 249, endPoint x: 93, endPoint y: 94, distance: 431.1
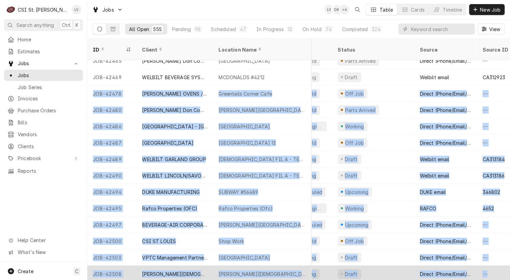
scroll to position [2402, 449]
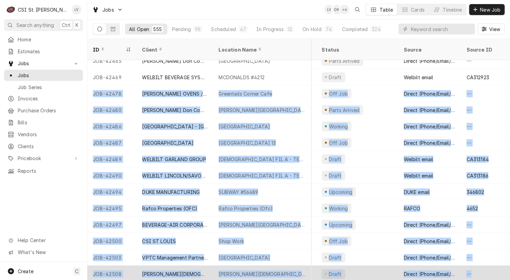
drag, startPoint x: 89, startPoint y: 82, endPoint x: 505, endPoint y: 261, distance: 452.4
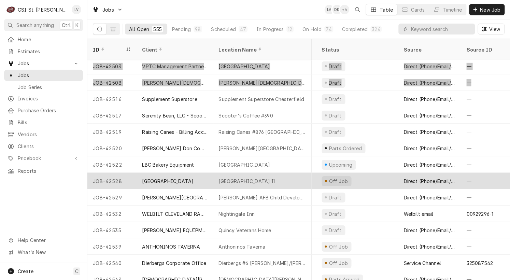
scroll to position [2597, 449]
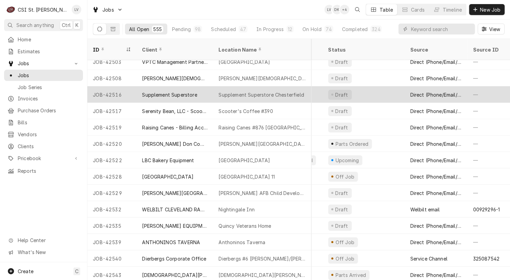
click at [92, 86] on div "JOB-42516" at bounding box center [111, 94] width 49 height 16
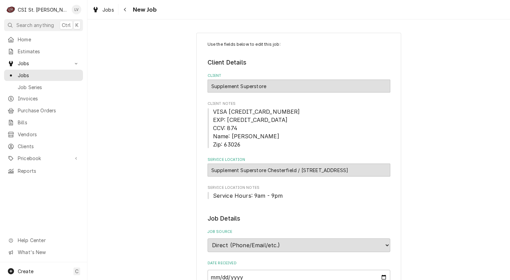
type textarea "x"
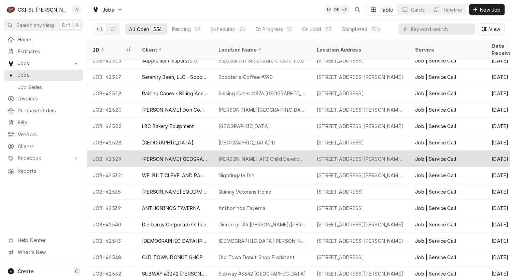
scroll to position [2597, 0]
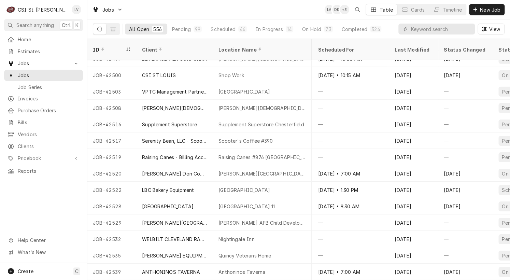
drag, startPoint x: 90, startPoint y: 84, endPoint x: 549, endPoint y: 30, distance: 462.2
click at [510, 30] on html "C CSI St. Louis LV Search anything Ctrl K Home Estimates Jobs Jobs Job Series I…" at bounding box center [255, 140] width 510 height 280
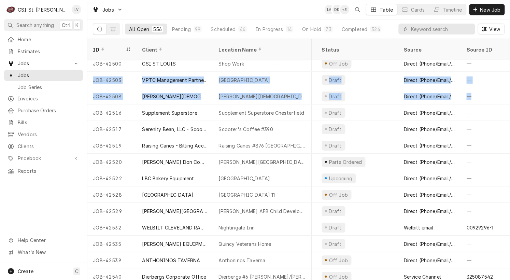
scroll to position [2579, 449]
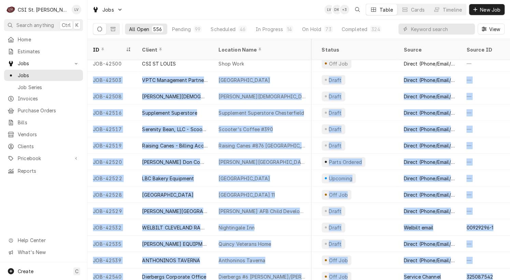
drag, startPoint x: 87, startPoint y: 70, endPoint x: 488, endPoint y: 272, distance: 449.2
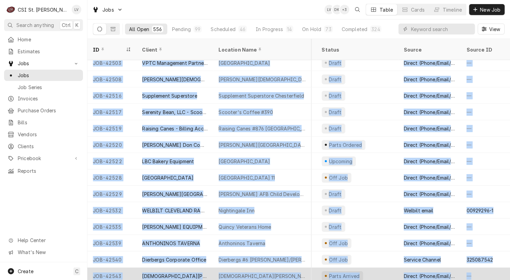
copy tbody "JOB-42503 VPTC Management Partners, LLC Tower Cafe 13736 Riverport Dr Ste 105 I…"
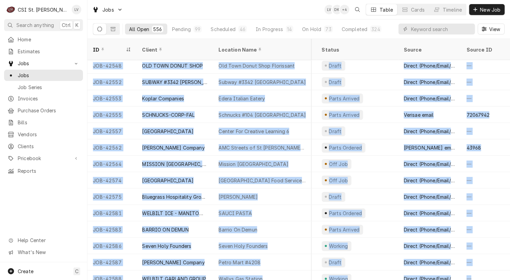
scroll to position [2845, 449]
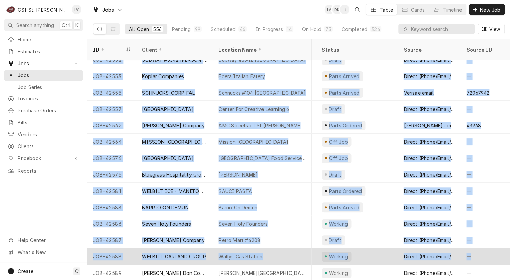
drag, startPoint x: 89, startPoint y: 70, endPoint x: 487, endPoint y: 247, distance: 436.0
copy tbody "JOB-42548 OLD TOWN DONUT SHOP Old Town Donut Shop Florissant 510 New Florissant…"
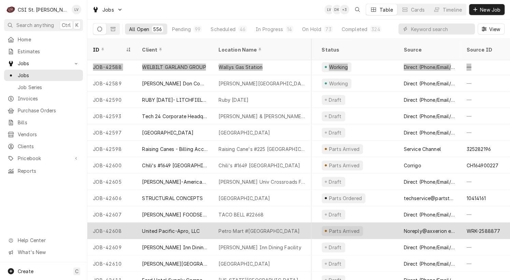
scroll to position [3040, 449]
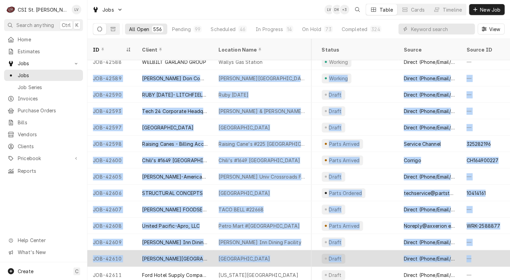
drag, startPoint x: 88, startPoint y: 68, endPoint x: 470, endPoint y: 253, distance: 424.4
copy tbody "JOB-42589 Edward Don Company Francis Howell Central High School 5199 Highway N,…"
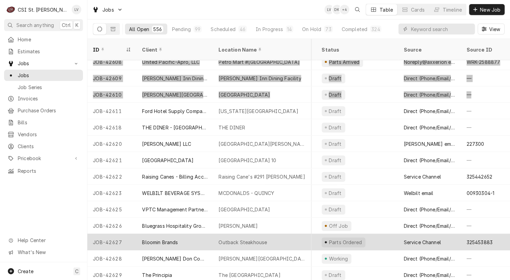
scroll to position [3237, 449]
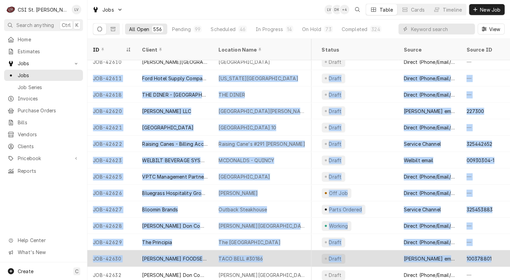
drag, startPoint x: 89, startPoint y: 69, endPoint x: 491, endPoint y: 257, distance: 443.5
copy tbody "JOB-42611 Ford Hotel Supply Company Missouri Baptist Medical Center 3015 North …"
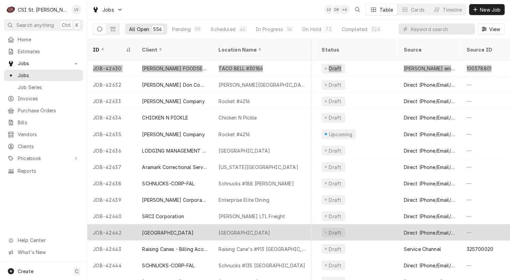
scroll to position [3435, 449]
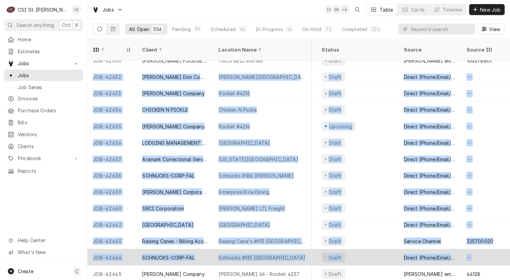
drag, startPoint x: 90, startPoint y: 71, endPoint x: 493, endPoint y: 243, distance: 438.4
copy tbody "JOB-42632 Edward Don Company Bryan Middle School 605 Independence Rd, Weldon Sp…"
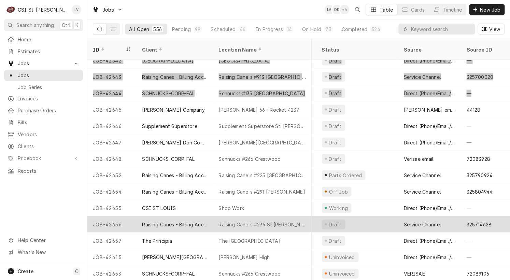
scroll to position [3633, 449]
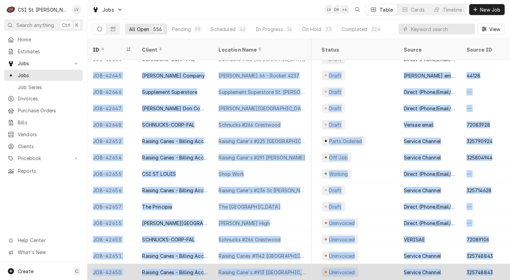
drag, startPoint x: 89, startPoint y: 68, endPoint x: 487, endPoint y: 262, distance: 443.7
copy tbody "JOB-42645 Vivian Company Phillips 66 - Rocket 4237 664 Jungermann Rd, St Peters…"
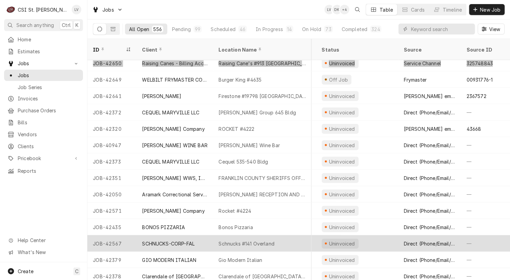
scroll to position [3843, 449]
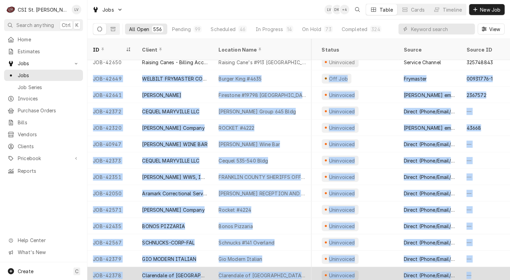
drag, startPoint x: 90, startPoint y: 69, endPoint x: 479, endPoint y: 260, distance: 433.4
copy tbody "JOB-42649 WELBILT FRYMASTER CORPORATION Burger King #4635 10734 Sunset Hills Pl…"
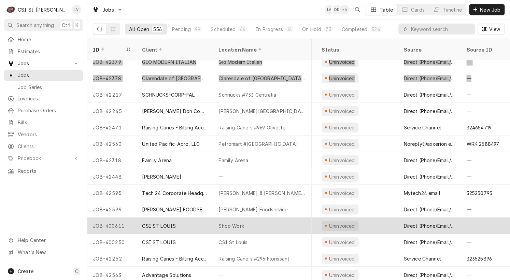
scroll to position [4057, 449]
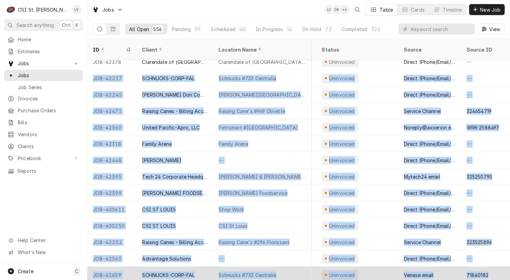
drag, startPoint x: 89, startPoint y: 67, endPoint x: 485, endPoint y: 263, distance: 442.7
copy tbody "JOB-42217 SCHNUCKS-CORP-FAL Schnucks #733 Centralia 1129 West Broadway, Central…"
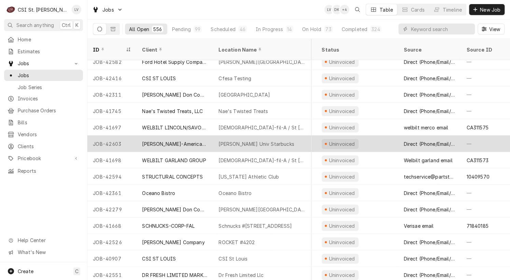
scroll to position [4252, 449]
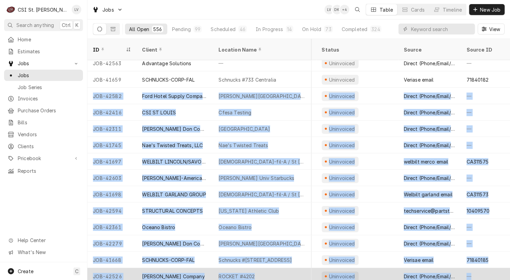
drag, startPoint x: 89, startPoint y: 88, endPoint x: 491, endPoint y: 260, distance: 437.4
copy tbody "JOB-42582 Ford Hotel Supply Company Sidney Street Cafe 2000 Sidney St, St Louis…"
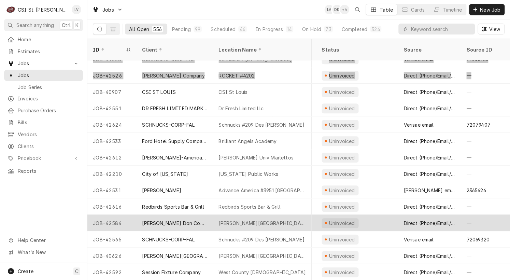
scroll to position [4467, 449]
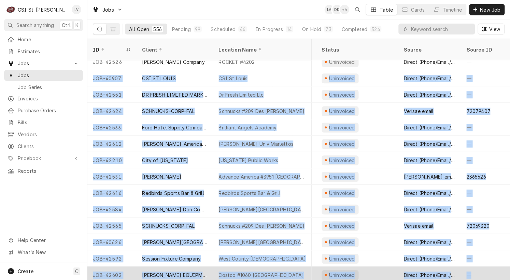
drag, startPoint x: 90, startPoint y: 69, endPoint x: 481, endPoint y: 267, distance: 438.2
copy tbody "JOB-40907 CSI ST LOUIS CSI St Louis 18330 Edison Ave, Chesterfield, MO 63005 Jo…"
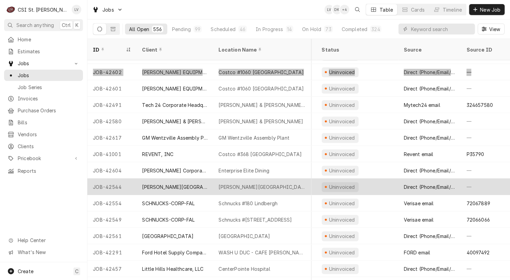
scroll to position [4681, 449]
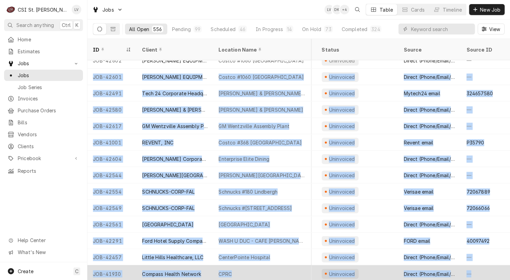
drag, startPoint x: 90, startPoint y: 68, endPoint x: 494, endPoint y: 263, distance: 448.9
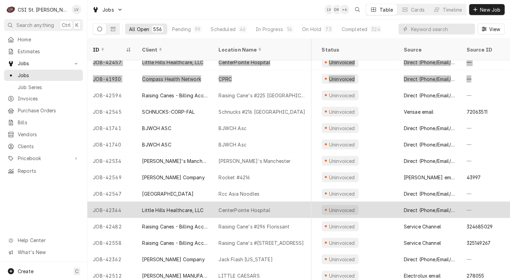
scroll to position [4876, 449]
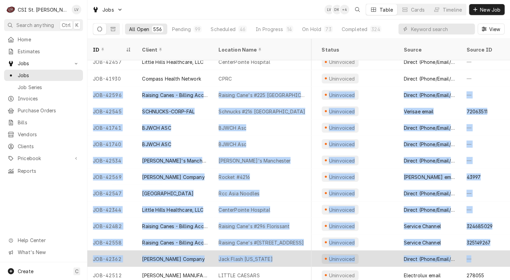
drag, startPoint x: 91, startPoint y: 84, endPoint x: 478, endPoint y: 250, distance: 421.0
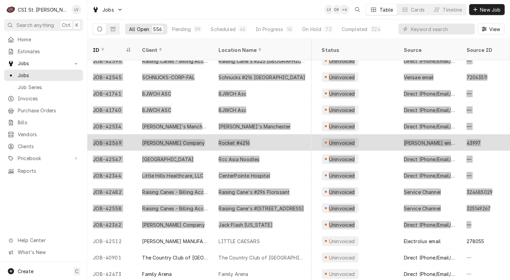
scroll to position [4842, 449]
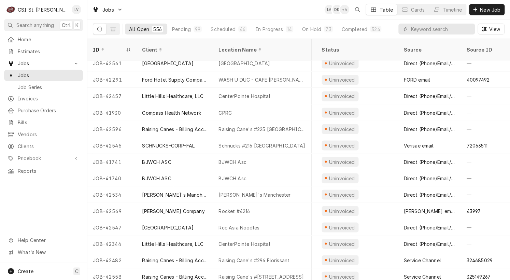
click at [50, 213] on div "Home Estimates Jobs Jobs Job Series Invoices Purchase Orders Bills Vendors Clie…" at bounding box center [43, 148] width 87 height 229
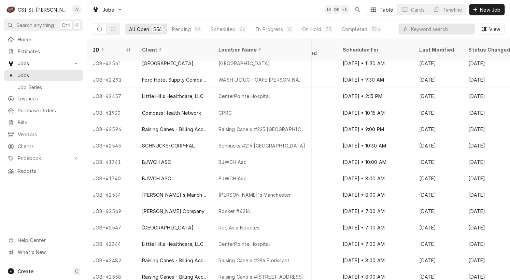
scroll to position [4842, 0]
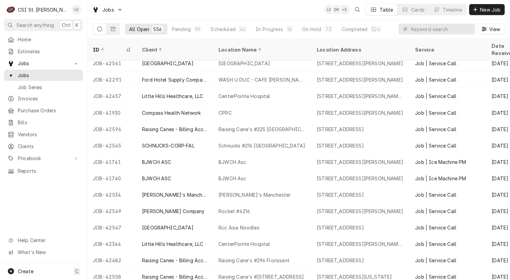
drag, startPoint x: 89, startPoint y: 119, endPoint x: 52, endPoint y: 197, distance: 86.7
click at [37, 215] on div "C CSI St. Louis LV Search anything Ctrl K Home Estimates Jobs Jobs Job Series I…" at bounding box center [255, 140] width 510 height 280
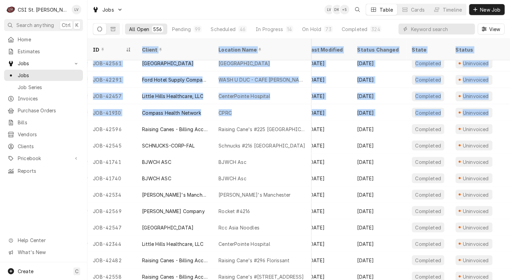
scroll to position [4842, 449]
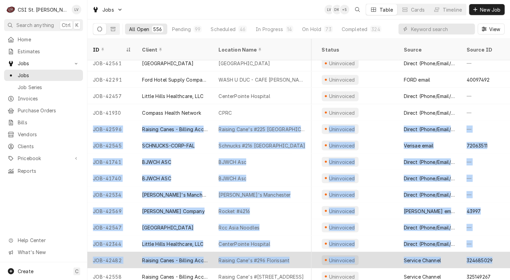
drag, startPoint x: 91, startPoint y: 120, endPoint x: 497, endPoint y: 253, distance: 427.3
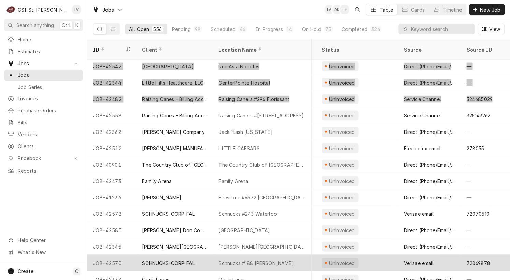
scroll to position [5040, 449]
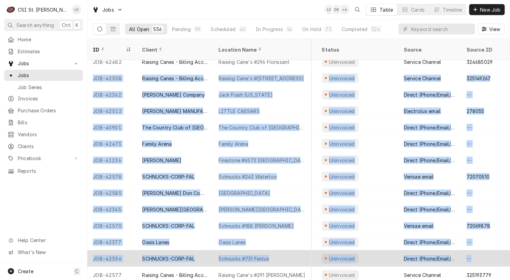
drag, startPoint x: 90, startPoint y: 69, endPoint x: 479, endPoint y: 248, distance: 429.1
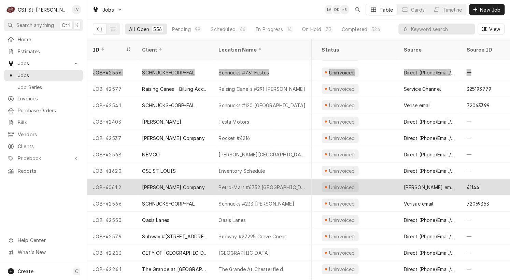
scroll to position [5239, 449]
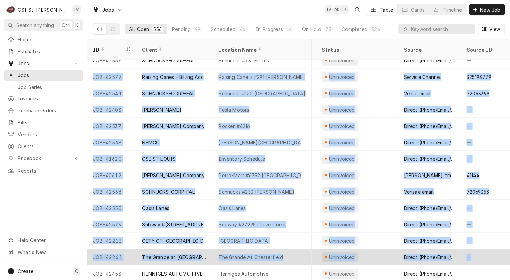
drag, startPoint x: 90, startPoint y: 69, endPoint x: 474, endPoint y: 248, distance: 423.8
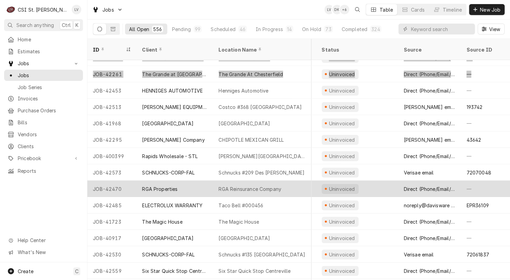
scroll to position [5418, 449]
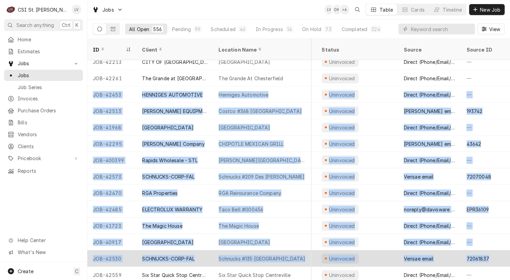
drag, startPoint x: 87, startPoint y: 88, endPoint x: 492, endPoint y: 248, distance: 434.8
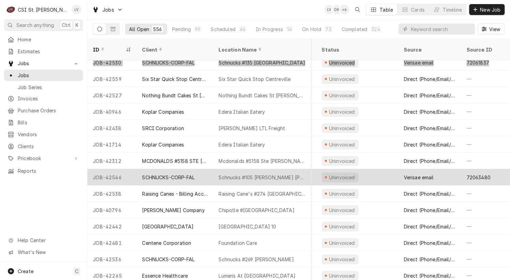
scroll to position [5616, 449]
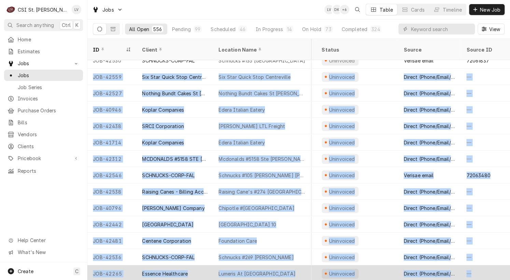
drag, startPoint x: 97, startPoint y: 70, endPoint x: 472, endPoint y: 260, distance: 420.9
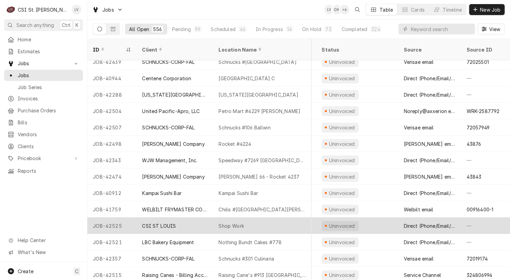
scroll to position [5826, 449]
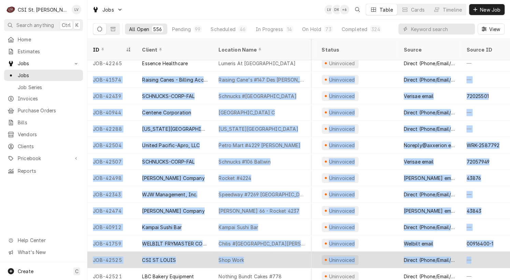
drag, startPoint x: 88, startPoint y: 71, endPoint x: 488, endPoint y: 246, distance: 436.0
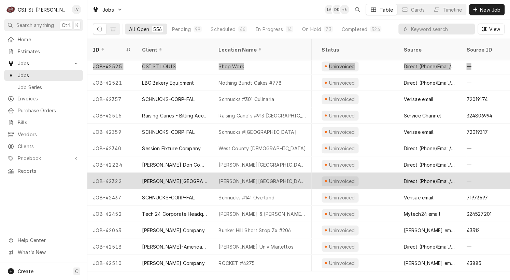
scroll to position [6024, 449]
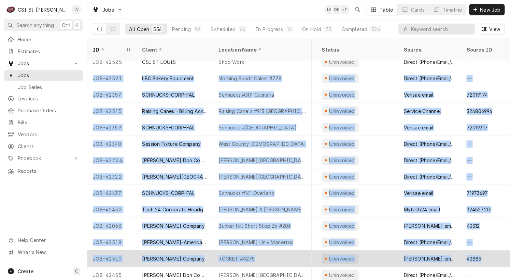
drag, startPoint x: 91, startPoint y: 69, endPoint x: 480, endPoint y: 252, distance: 429.9
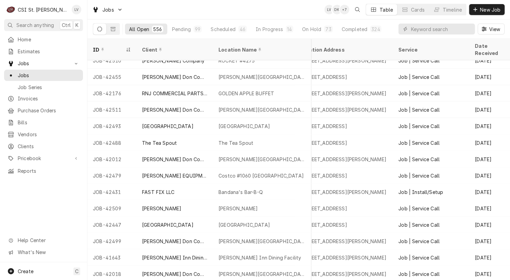
scroll to position [6222, 0]
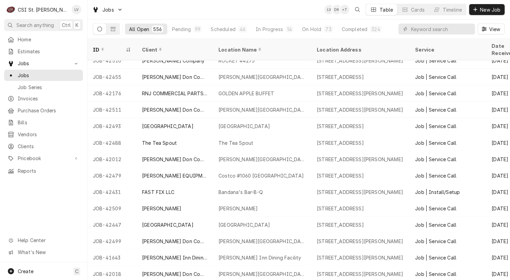
drag, startPoint x: 90, startPoint y: 69, endPoint x: 49, endPoint y: 208, distance: 145.0
click at [49, 208] on div "C CSI St. Louis LV Search anything Ctrl K Home Estimates Jobs Jobs Job Series I…" at bounding box center [255, 140] width 510 height 280
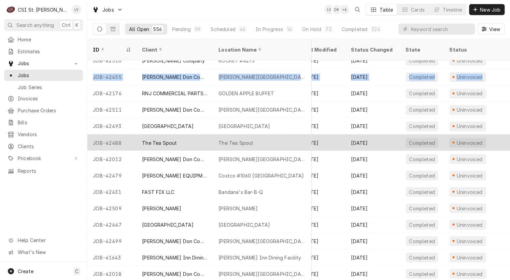
scroll to position [6222, 336]
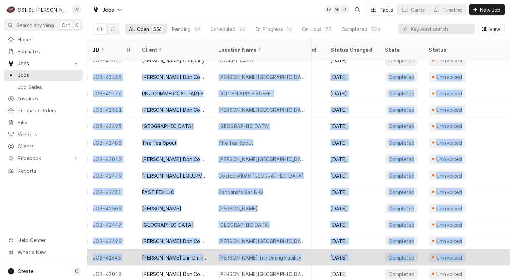
drag, startPoint x: 95, startPoint y: 70, endPoint x: 473, endPoint y: 245, distance: 416.3
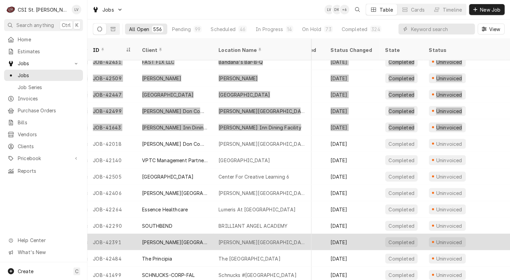
scroll to position [6401, 336]
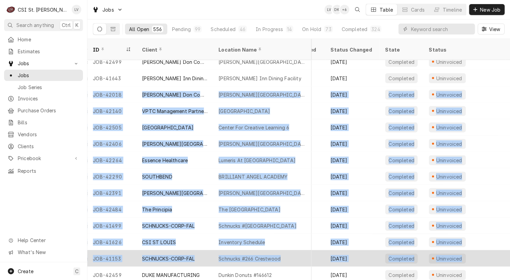
drag, startPoint x: 90, startPoint y: 85, endPoint x: 466, endPoint y: 256, distance: 413.2
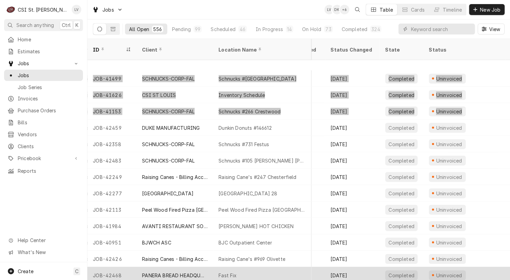
scroll to position [6598, 336]
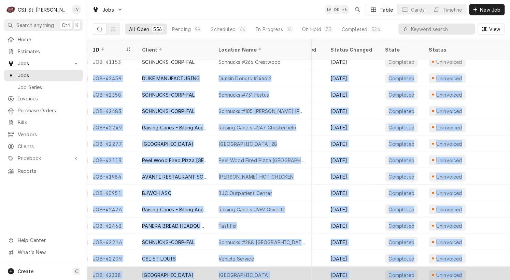
drag, startPoint x: 95, startPoint y: 68, endPoint x: 476, endPoint y: 265, distance: 428.6
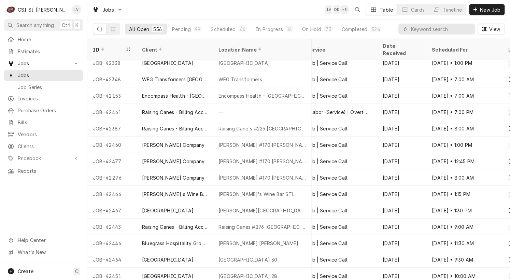
scroll to position [6810, 0]
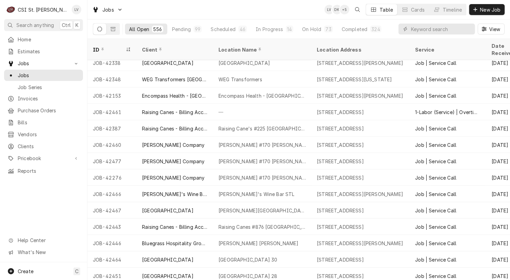
drag, startPoint x: 88, startPoint y: 70, endPoint x: 44, endPoint y: 205, distance: 142.3
click at [44, 205] on div "C CSI St. Louis LV Search anything Ctrl K Home Estimates Jobs Jobs Job Series I…" at bounding box center [255, 140] width 510 height 280
drag, startPoint x: 99, startPoint y: 72, endPoint x: 27, endPoint y: 218, distance: 163.2
click at [30, 218] on div "C CSI St. Louis LV Search anything Ctrl K Home Estimates Jobs Jobs Job Series I…" at bounding box center [255, 140] width 510 height 280
drag, startPoint x: 99, startPoint y: 77, endPoint x: 47, endPoint y: 216, distance: 149.0
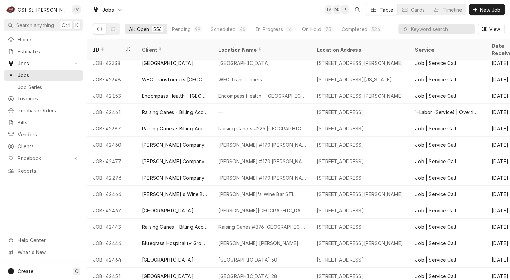
click at [49, 223] on div "C CSI St. Louis LV Search anything Ctrl K Home Estimates Jobs Jobs Job Series I…" at bounding box center [255, 140] width 510 height 280
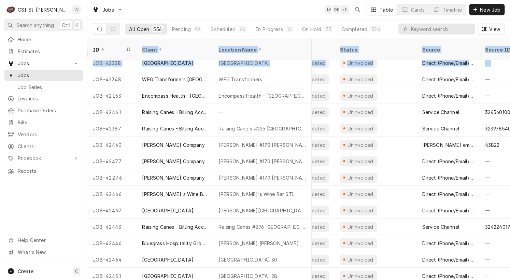
scroll to position [6810, 449]
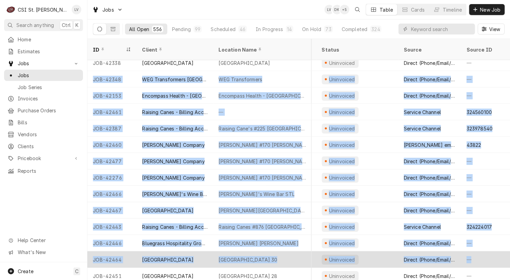
drag, startPoint x: 93, startPoint y: 69, endPoint x: 486, endPoint y: 259, distance: 437.3
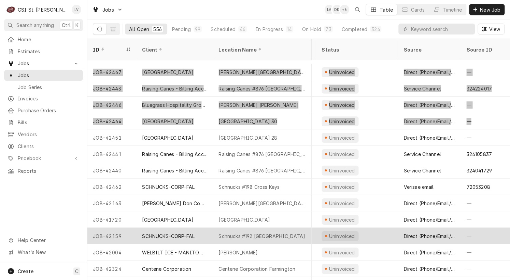
scroll to position [6975, 449]
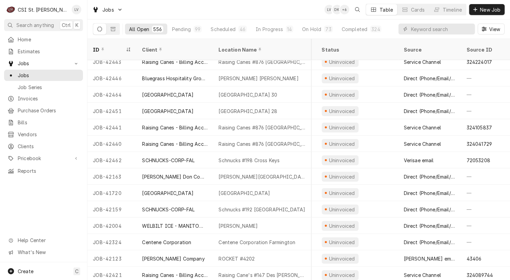
click at [39, 212] on div "Home Estimates Jobs Jobs Job Series Invoices Purchase Orders Bills Vendors Clie…" at bounding box center [43, 148] width 87 height 229
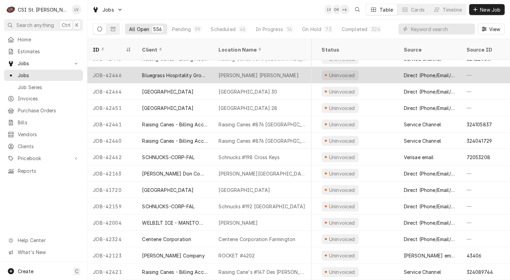
scroll to position [6907, 449]
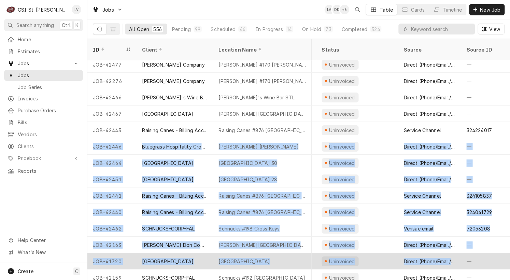
drag, startPoint x: 90, startPoint y: 137, endPoint x: 460, endPoint y: 255, distance: 388.6
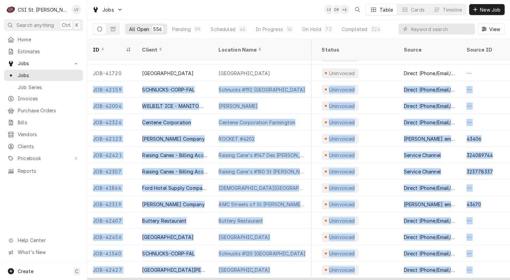
scroll to position [7098, 449]
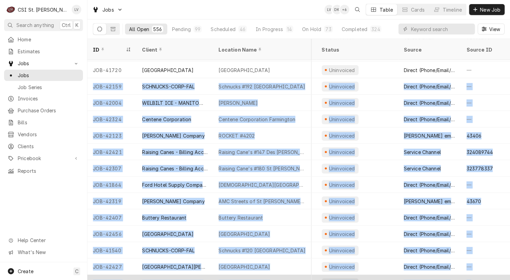
drag, startPoint x: 89, startPoint y: 85, endPoint x: 475, endPoint y: 266, distance: 426.2
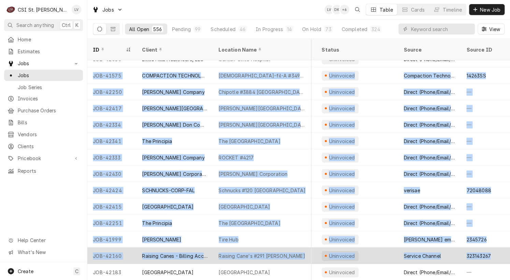
scroll to position [7322, 449]
drag, startPoint x: 98, startPoint y: 68, endPoint x: 498, endPoint y: 253, distance: 441.6
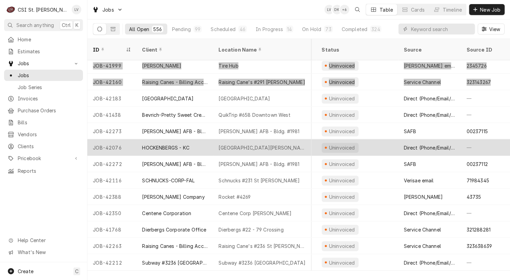
scroll to position [7500, 449]
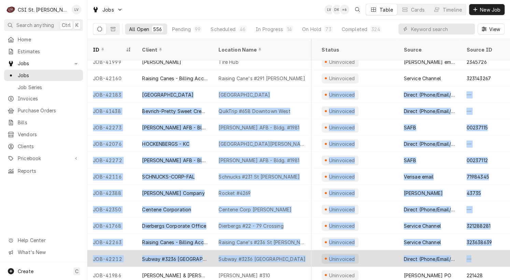
drag, startPoint x: 88, startPoint y: 86, endPoint x: 496, endPoint y: 257, distance: 442.2
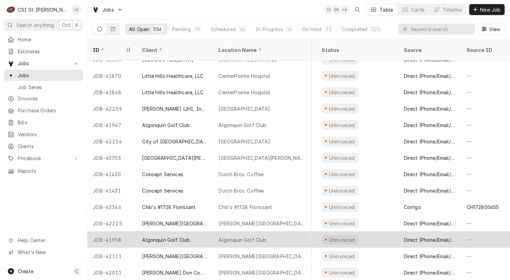
scroll to position [7698, 449]
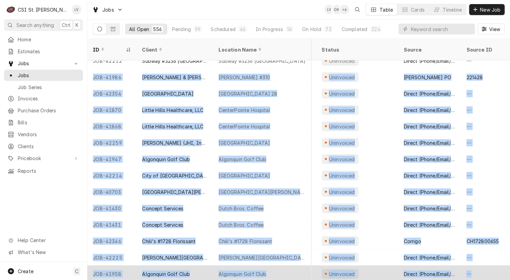
drag, startPoint x: 89, startPoint y: 67, endPoint x: 498, endPoint y: 266, distance: 455.4
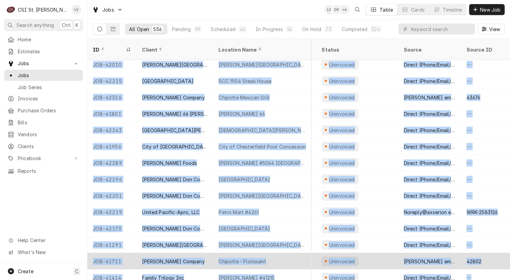
scroll to position [7972, 449]
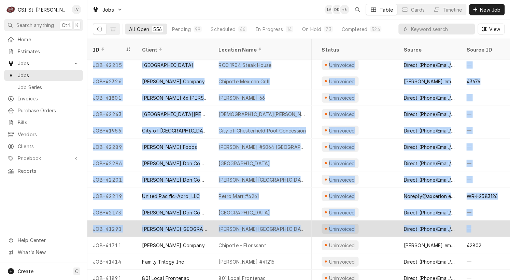
drag, startPoint x: 90, startPoint y: 68, endPoint x: 474, endPoint y: 216, distance: 411.2
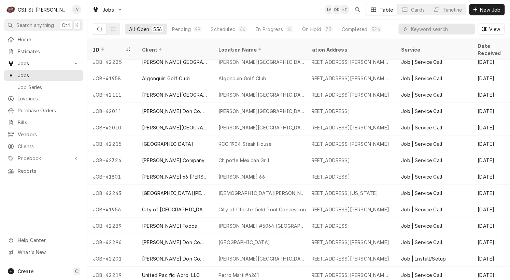
scroll to position [7894, 0]
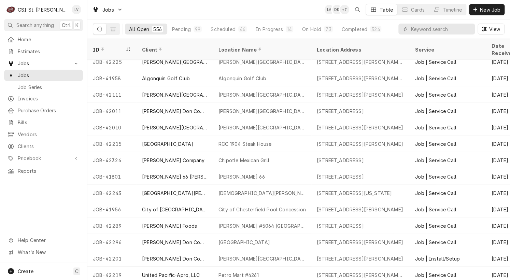
drag, startPoint x: 90, startPoint y: 68, endPoint x: 62, endPoint y: 198, distance: 132.8
click at [62, 198] on div "C CSI St. Louis LV Search anything Ctrl K Home Estimates Jobs Jobs Job Series I…" at bounding box center [255, 140] width 510 height 280
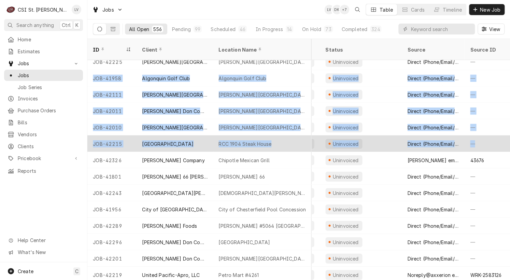
scroll to position [7894, 449]
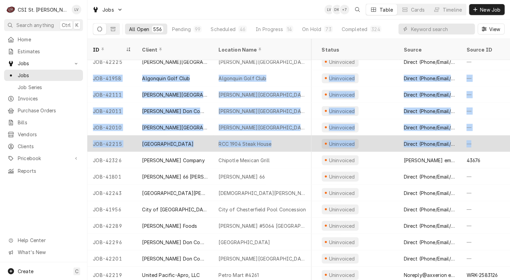
drag, startPoint x: 90, startPoint y: 69, endPoint x: 505, endPoint y: 132, distance: 419.0
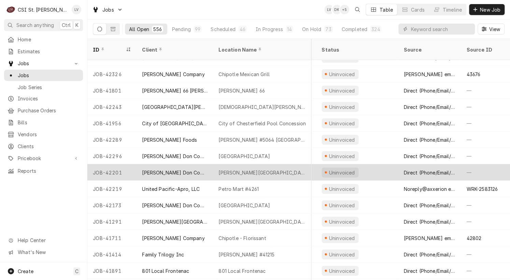
scroll to position [7954, 449]
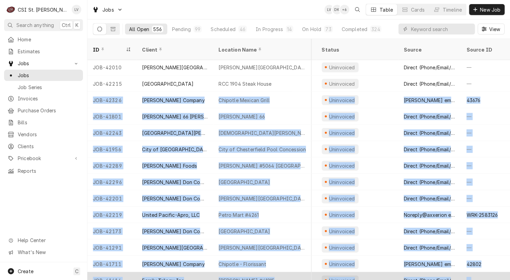
drag, startPoint x: 90, startPoint y: 89, endPoint x: 489, endPoint y: 267, distance: 437.0
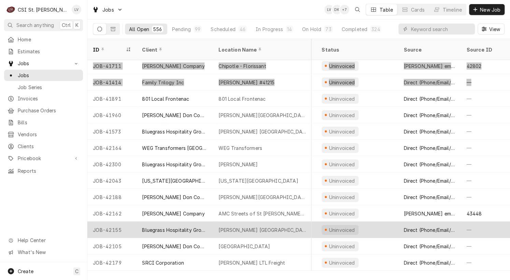
scroll to position [8156, 449]
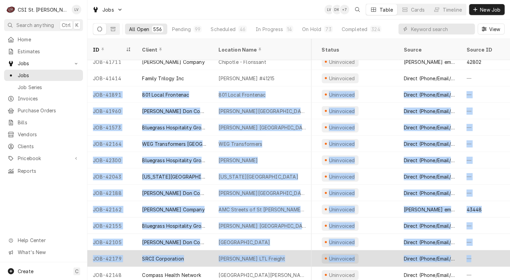
drag, startPoint x: 91, startPoint y: 86, endPoint x: 471, endPoint y: 250, distance: 413.9
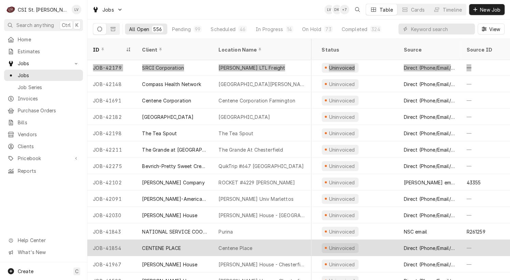
scroll to position [8352, 449]
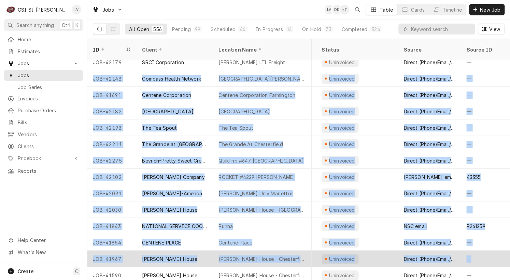
drag, startPoint x: 90, startPoint y: 70, endPoint x: 478, endPoint y: 251, distance: 428.4
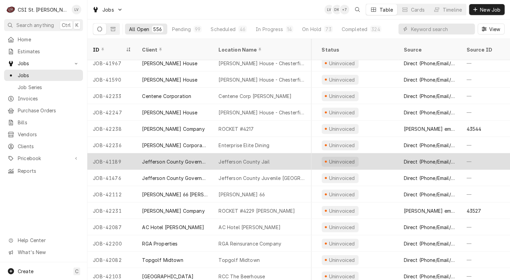
scroll to position [8514, 449]
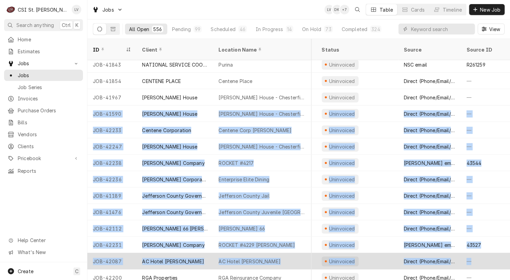
drag, startPoint x: 89, startPoint y: 105, endPoint x: 470, endPoint y: 254, distance: 409.4
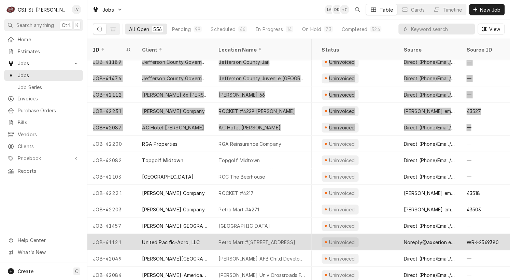
scroll to position [8682, 449]
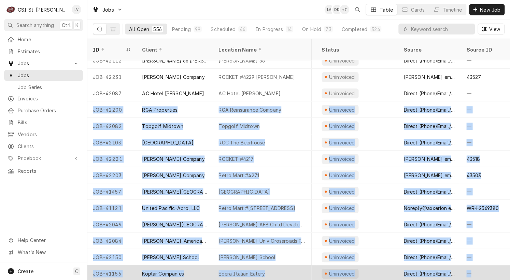
drag, startPoint x: 91, startPoint y: 100, endPoint x: 469, endPoint y: 264, distance: 411.4
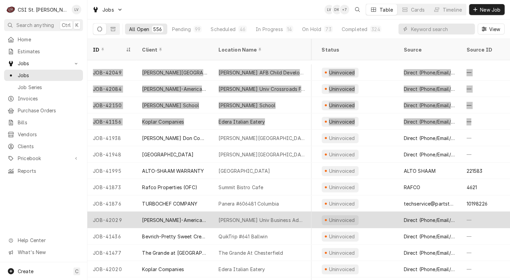
scroll to position [8861, 449]
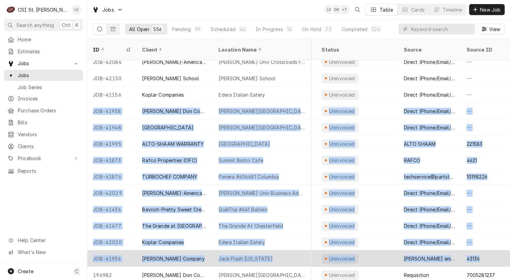
drag, startPoint x: 90, startPoint y: 104, endPoint x: 479, endPoint y: 256, distance: 417.5
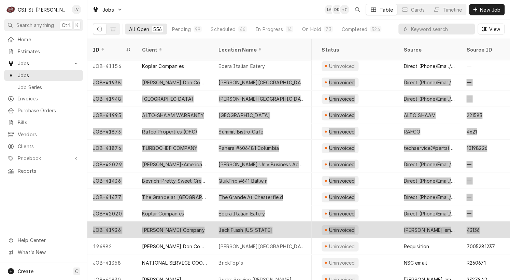
scroll to position [8894, 449]
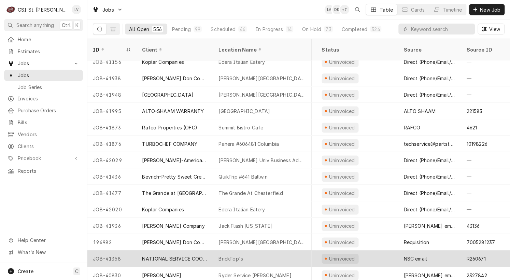
drag, startPoint x: 92, startPoint y: 232, endPoint x: 393, endPoint y: 245, distance: 301.9
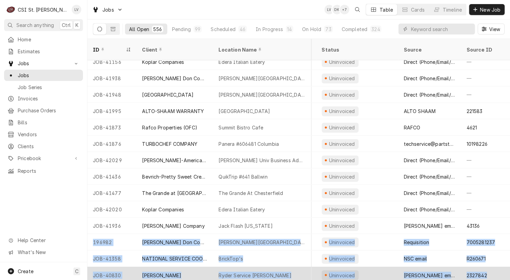
drag, startPoint x: 89, startPoint y: 235, endPoint x: 489, endPoint y: 266, distance: 401.2
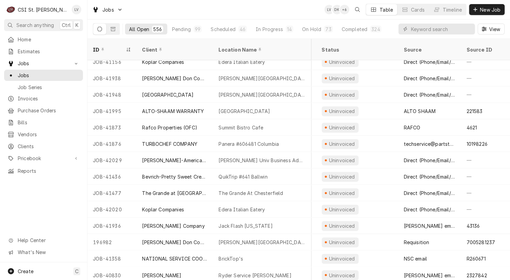
click at [53, 205] on div "Home Estimates Jobs Jobs Job Series Invoices Purchase Orders Bills Vendors Clie…" at bounding box center [43, 148] width 87 height 229
click at [358, 30] on div "Completed" at bounding box center [355, 29] width 26 height 7
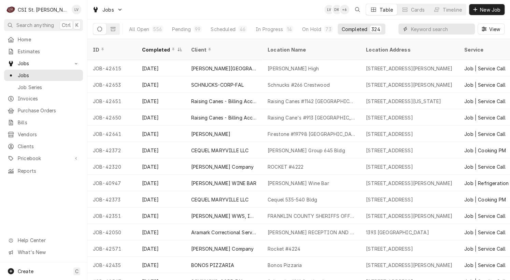
click at [420, 30] on input "Dynamic Content Wrapper" at bounding box center [441, 29] width 61 height 11
type input "41697"
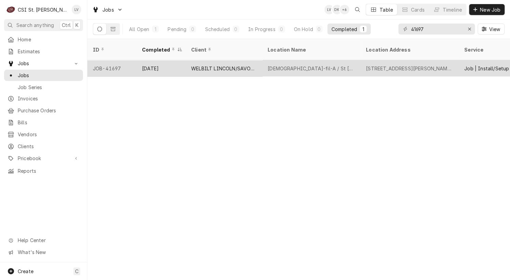
click at [170, 62] on div "Sep 11" at bounding box center [161, 68] width 49 height 16
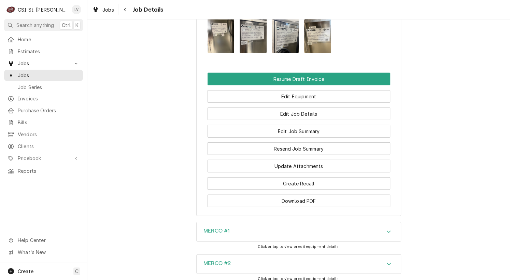
scroll to position [893, 0]
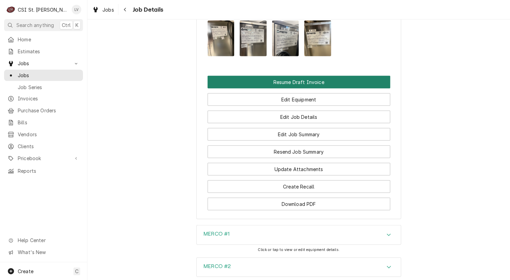
click at [259, 85] on button "Resume Draft Invoice" at bounding box center [299, 82] width 183 height 13
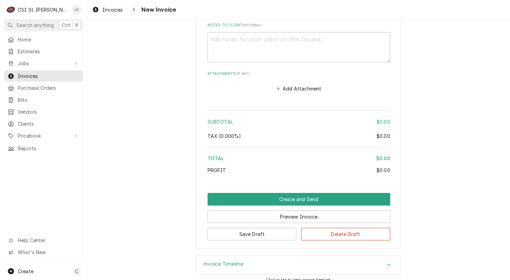
scroll to position [1274, 0]
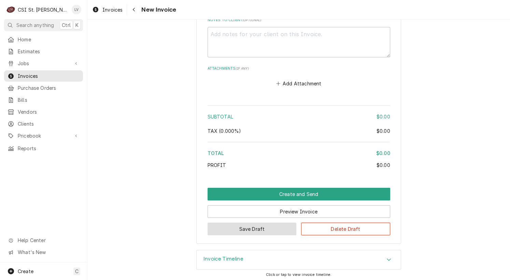
click at [267, 231] on button "Save Draft" at bounding box center [252, 229] width 89 height 13
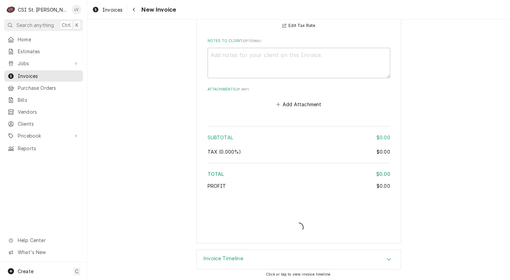
type textarea "x"
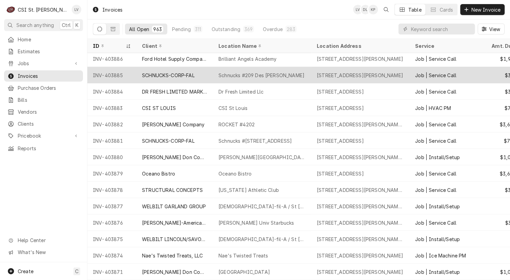
scroll to position [220, 0]
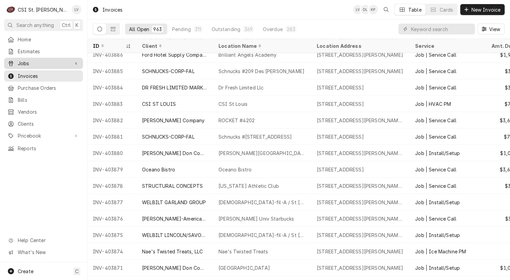
click at [27, 66] on link "Jobs" at bounding box center [43, 63] width 79 height 11
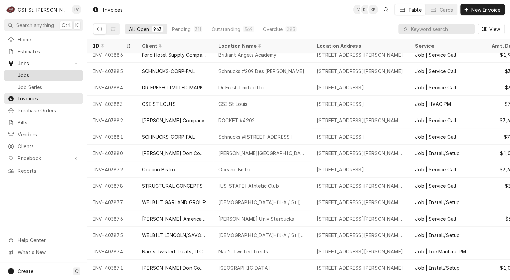
click at [30, 74] on span "Jobs" at bounding box center [49, 75] width 62 height 7
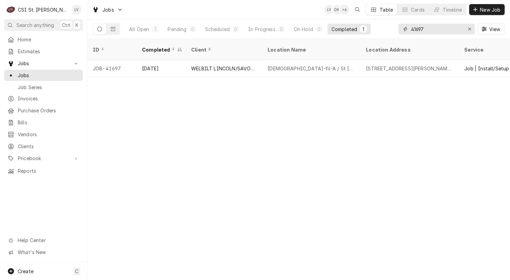
drag, startPoint x: 435, startPoint y: 29, endPoint x: 407, endPoint y: 32, distance: 28.2
click at [407, 33] on div "41697" at bounding box center [437, 29] width 77 height 11
type input "42641"
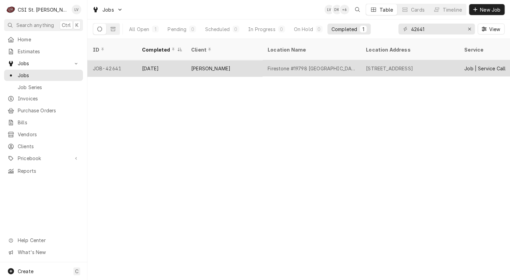
click at [312, 65] on div "Firestone #19798 [GEOGRAPHIC_DATA]" at bounding box center [311, 68] width 98 height 16
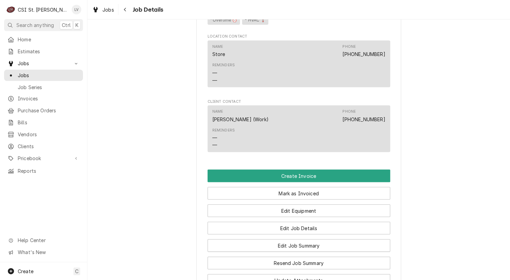
scroll to position [649, 0]
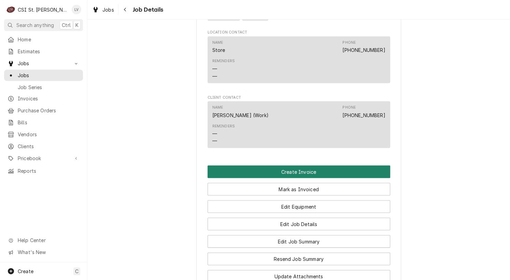
click at [313, 168] on button "Create Invoice" at bounding box center [299, 171] width 183 height 13
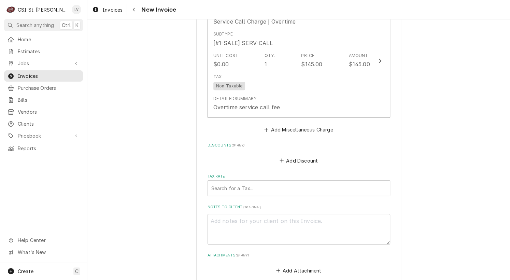
scroll to position [1771, 0]
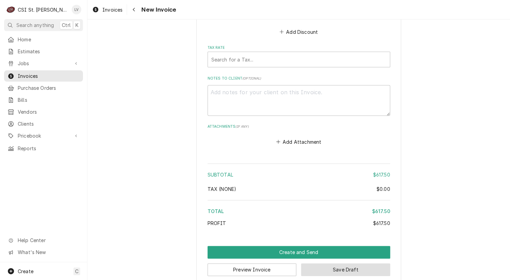
click at [345, 263] on button "Save Draft" at bounding box center [345, 269] width 89 height 13
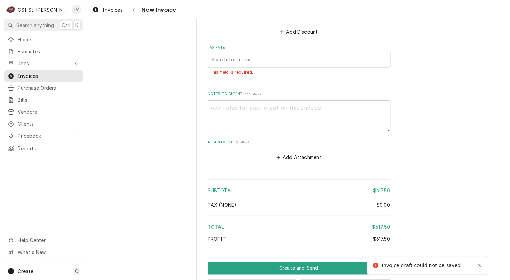
click at [250, 53] on div "Tax Rate" at bounding box center [298, 59] width 175 height 12
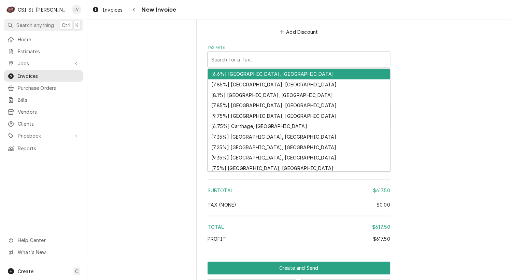
type textarea "x"
type input "m"
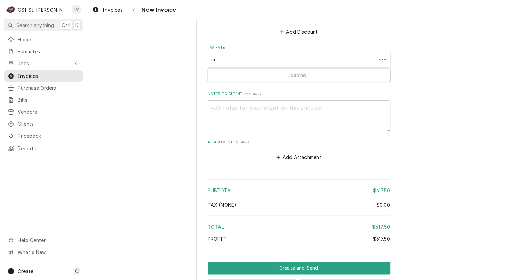
type textarea "x"
type input "mo"
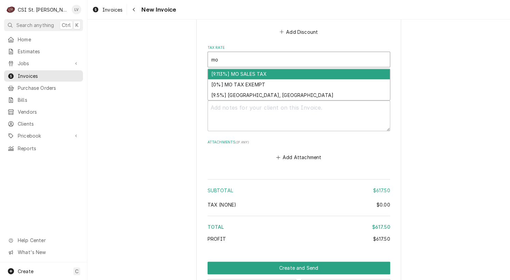
click at [253, 69] on div "[9.113%] MO SALES TAX" at bounding box center [299, 74] width 182 height 11
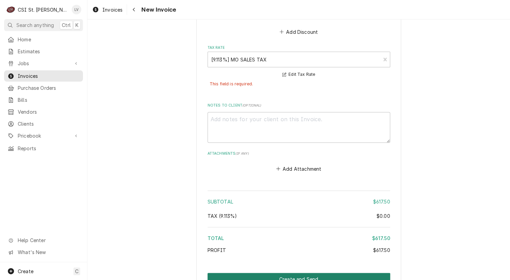
click at [366, 273] on button "Create and Send" at bounding box center [299, 279] width 183 height 13
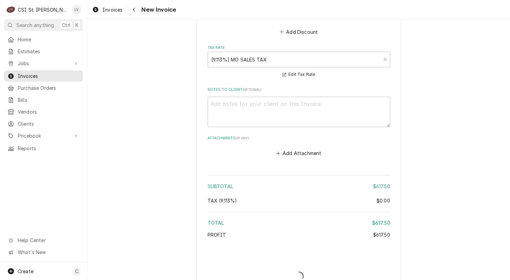
type textarea "x"
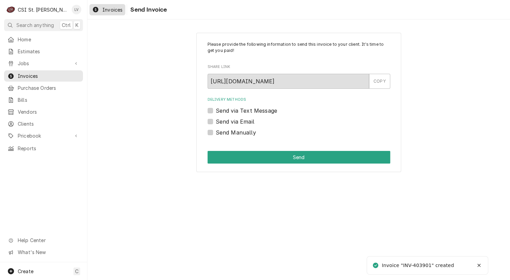
click at [103, 14] on link "Invoices" at bounding box center [108, 9] width 36 height 11
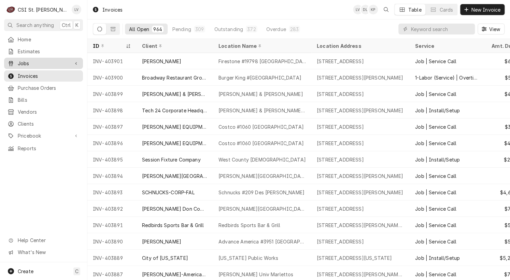
click at [23, 62] on span "Jobs" at bounding box center [44, 63] width 52 height 7
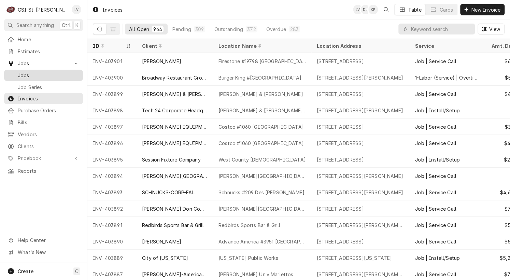
click at [33, 74] on span "Jobs" at bounding box center [49, 75] width 62 height 7
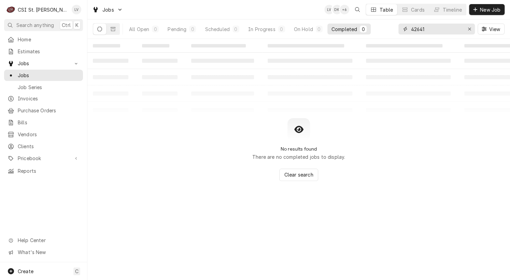
drag, startPoint x: 432, startPoint y: 30, endPoint x: 402, endPoint y: 38, distance: 31.3
click at [402, 38] on div "42641 View" at bounding box center [452, 28] width 106 height 19
type input "4"
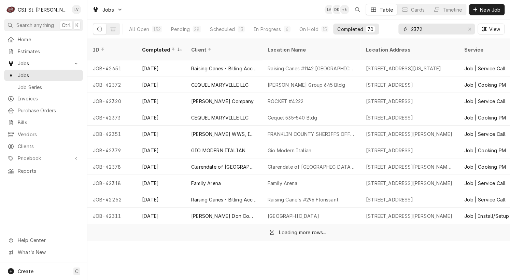
type input "2372"
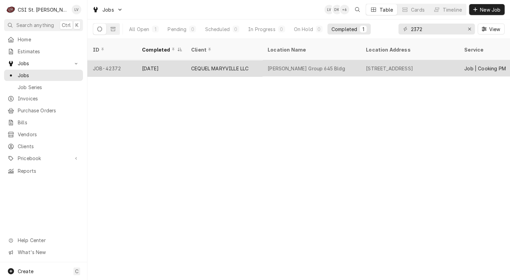
click at [271, 67] on div "[PERSON_NAME] Group 645 Bldg" at bounding box center [311, 68] width 98 height 16
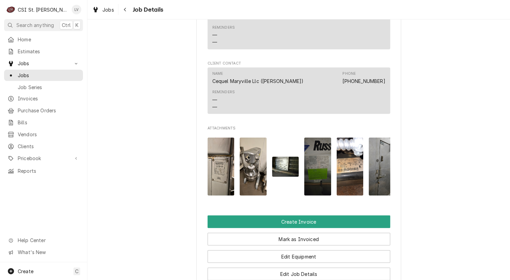
scroll to position [786, 0]
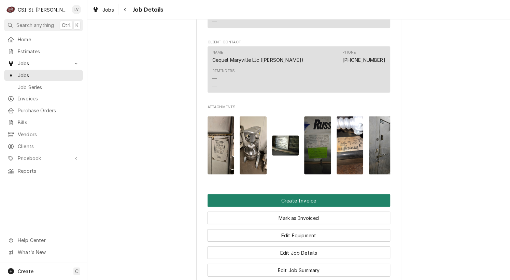
click at [323, 194] on button "Create Invoice" at bounding box center [299, 200] width 183 height 13
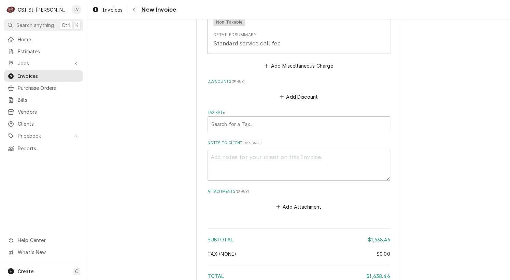
scroll to position [3331, 0]
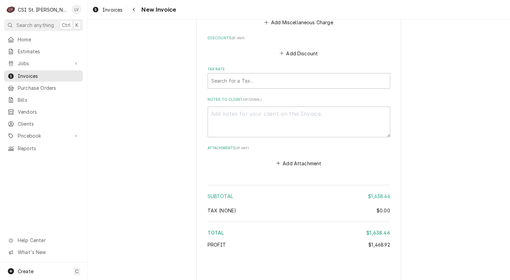
type textarea "x"
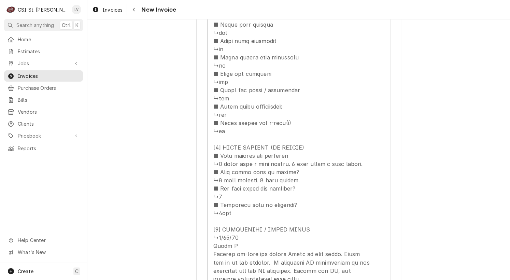
scroll to position [1858, 0]
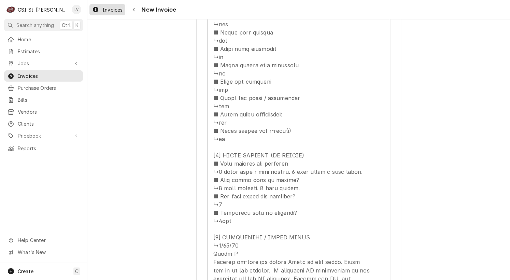
click at [97, 14] on link "Invoices" at bounding box center [108, 9] width 36 height 11
